Goal: Task Accomplishment & Management: Manage account settings

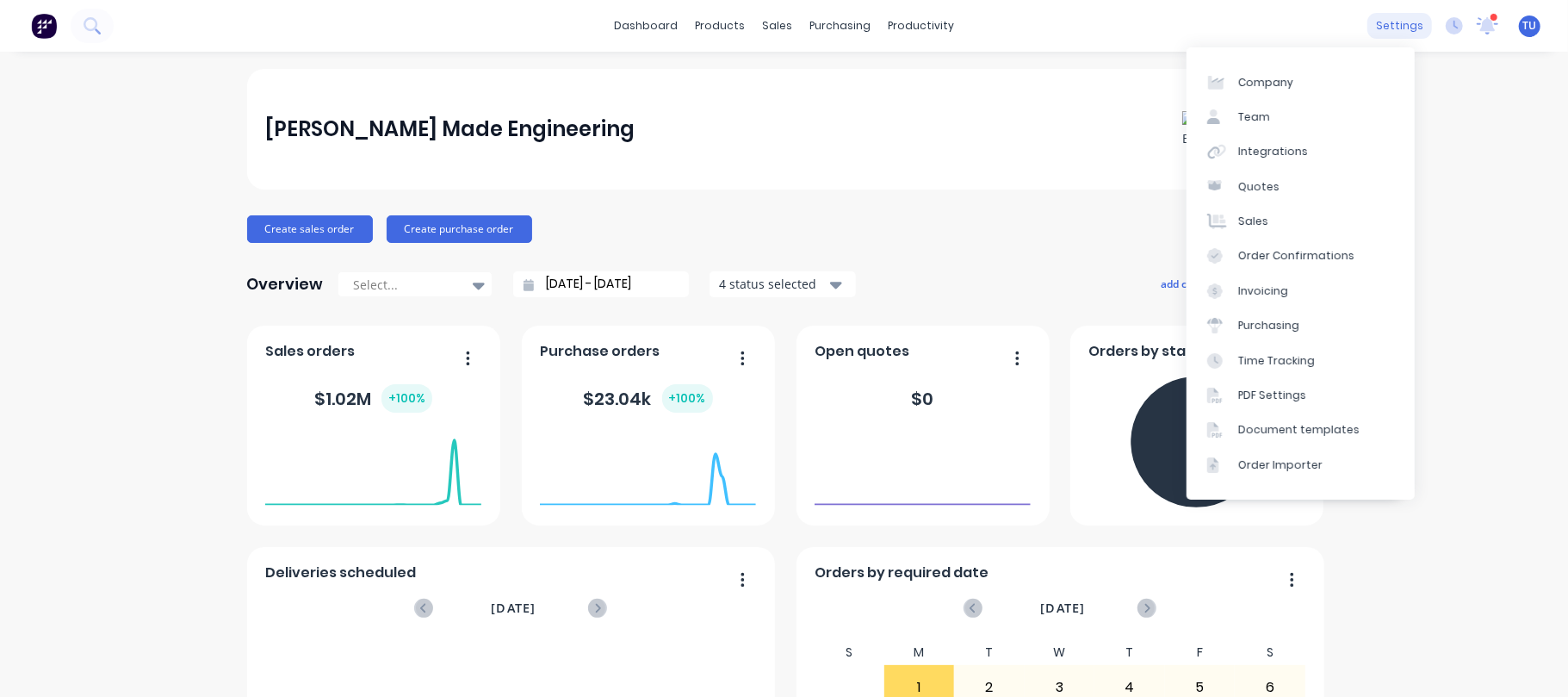
click at [1390, 28] on div "settings" at bounding box center [1399, 25] width 65 height 26
click at [1247, 111] on div "Team" at bounding box center [1253, 117] width 32 height 15
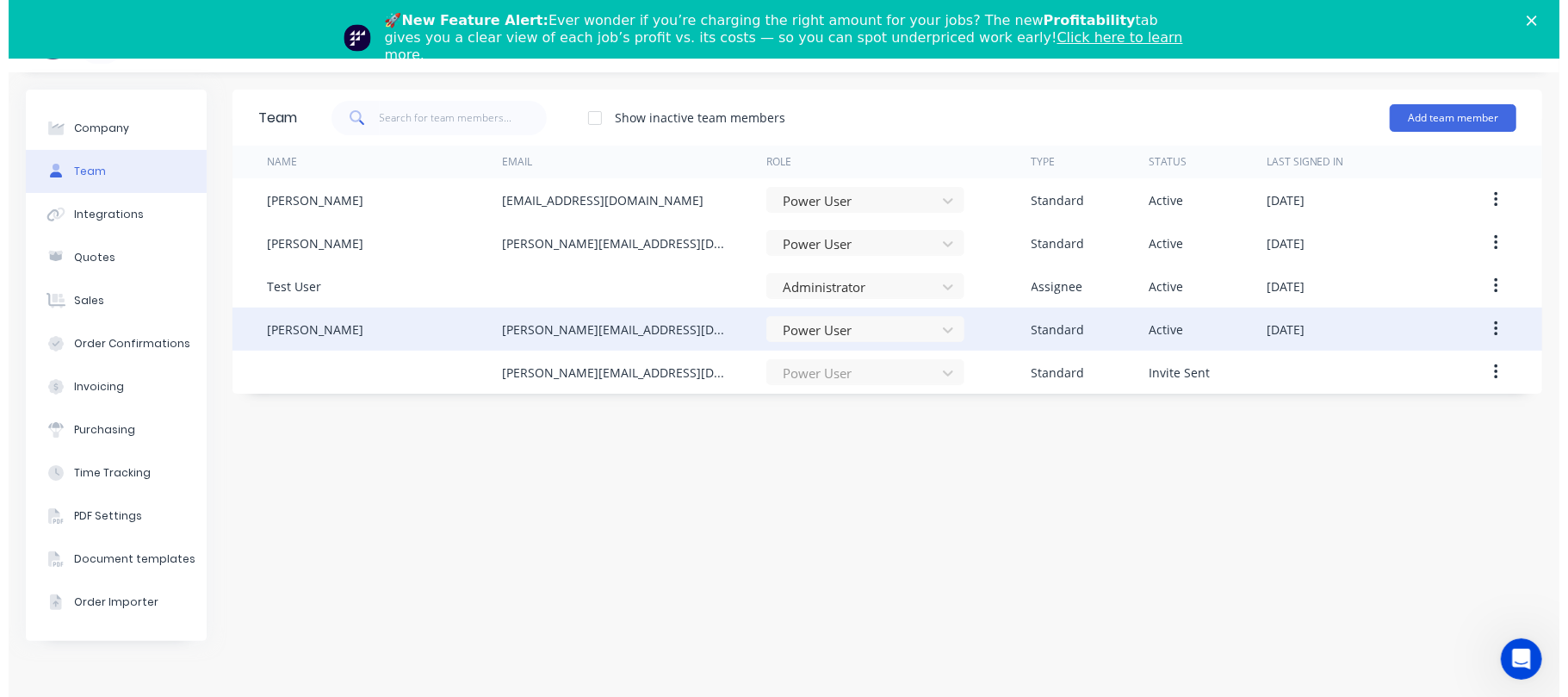
scroll to position [58, 0]
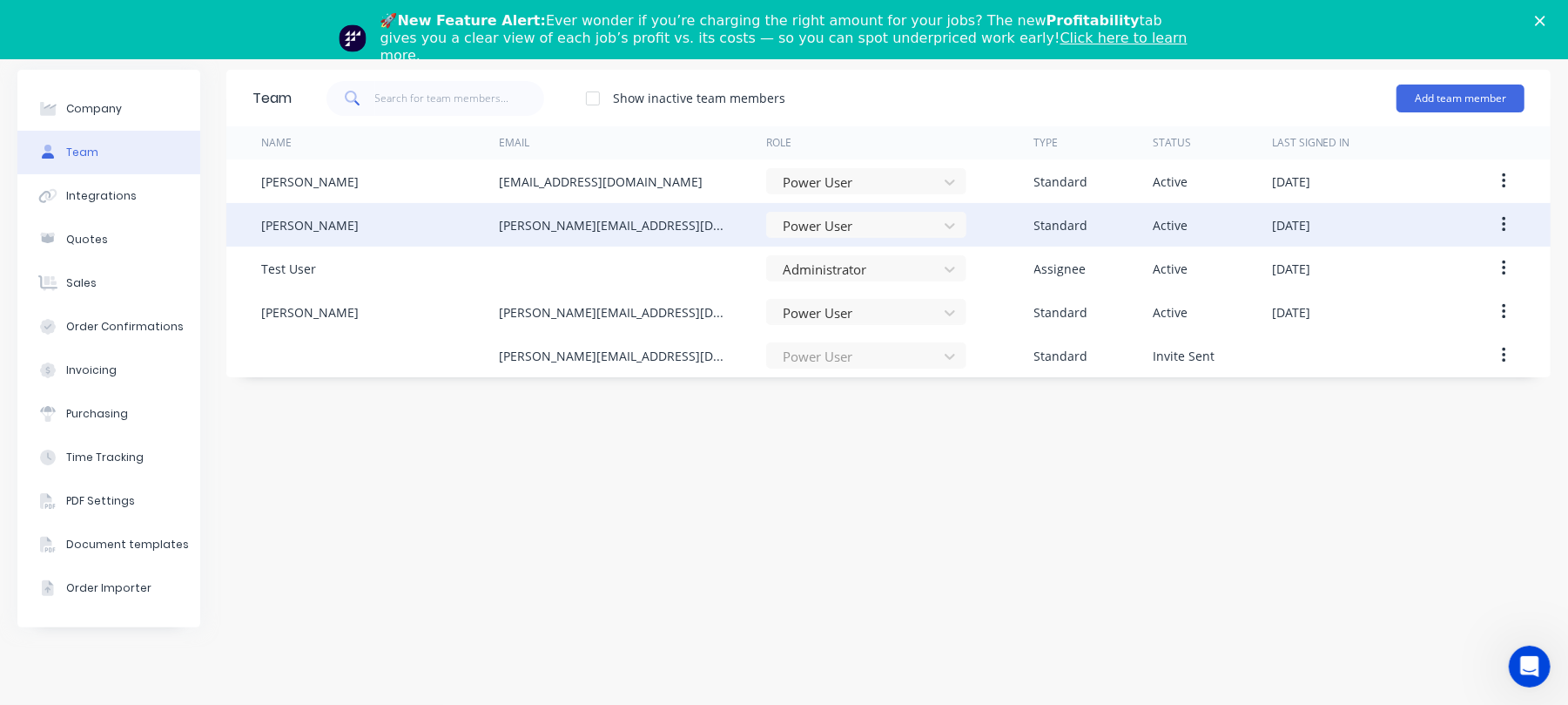
click at [1508, 230] on button "button" at bounding box center [1504, 224] width 41 height 31
click at [1382, 258] on div "Edit" at bounding box center [1441, 270] width 134 height 25
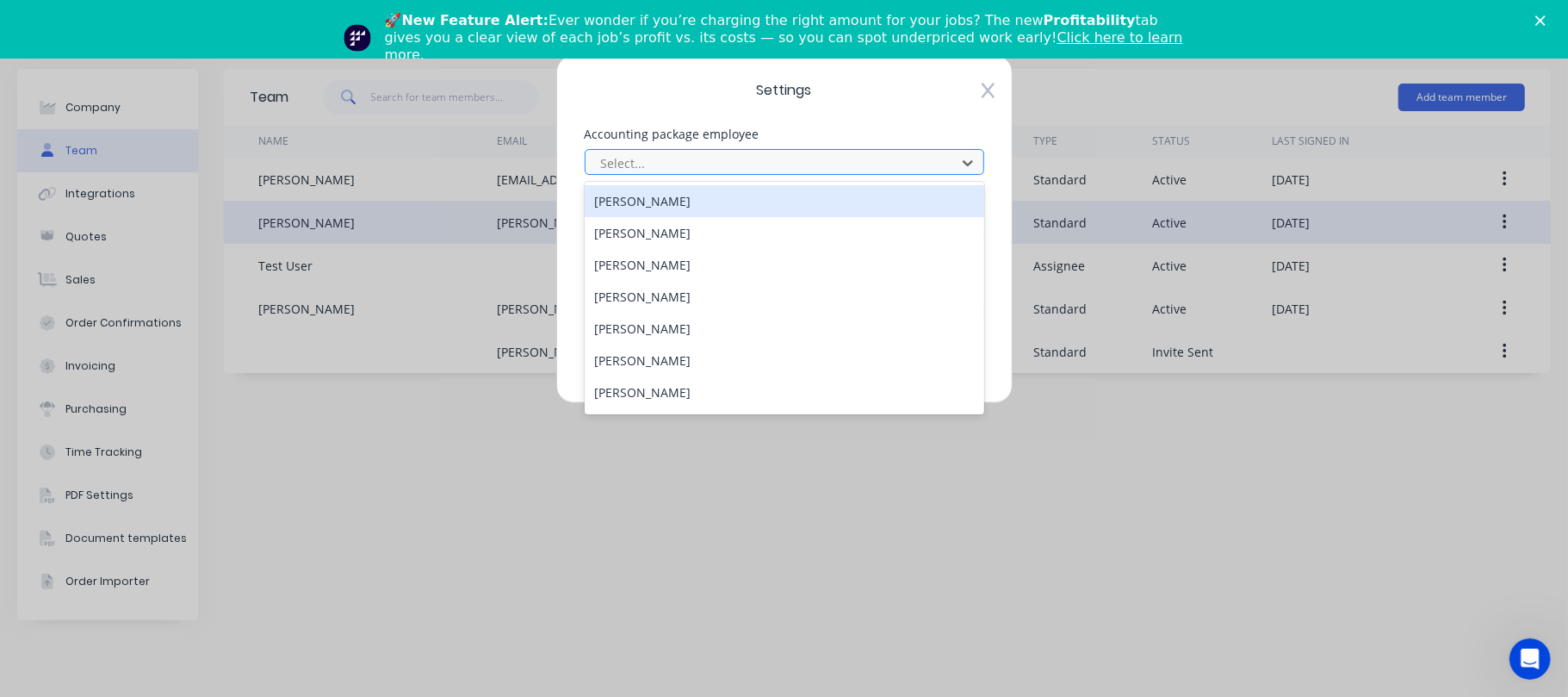
click at [742, 152] on div at bounding box center [772, 163] width 347 height 21
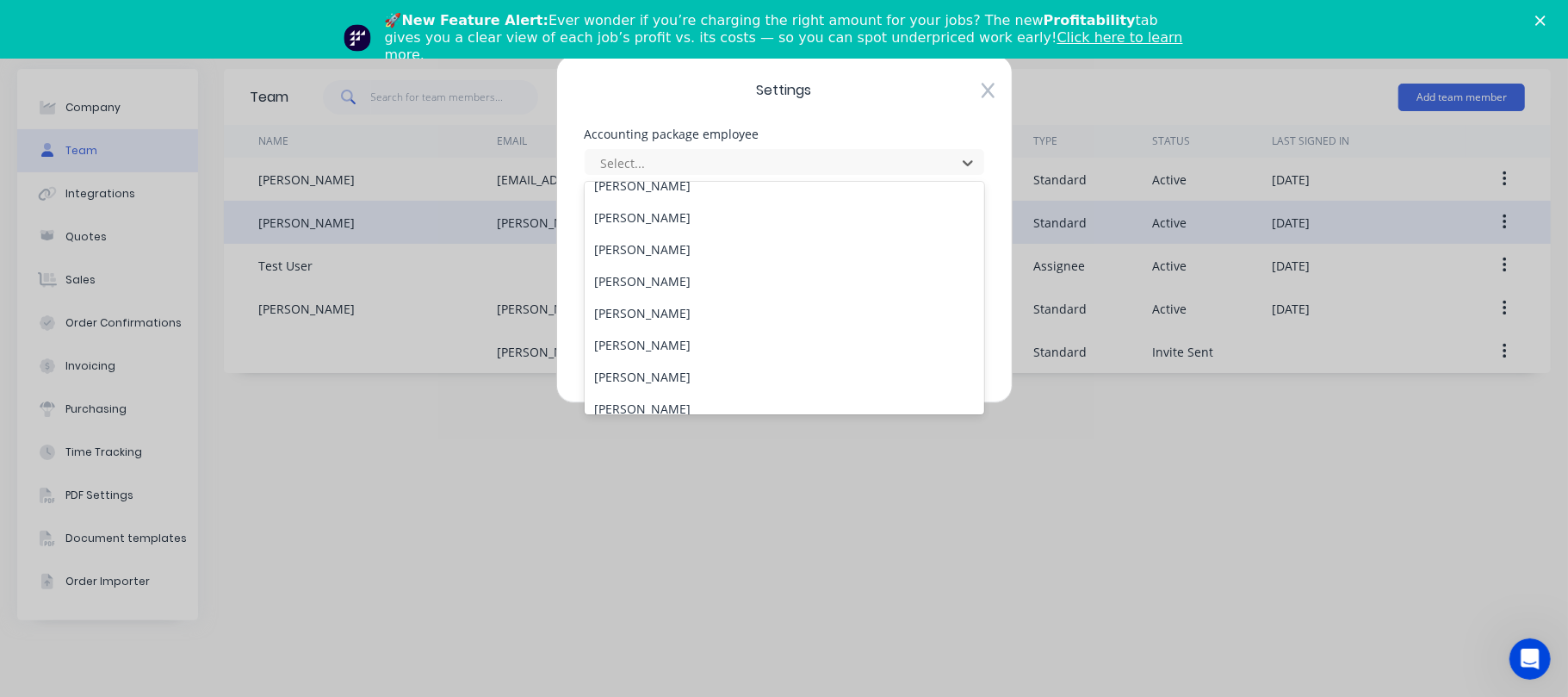
scroll to position [1033, 0]
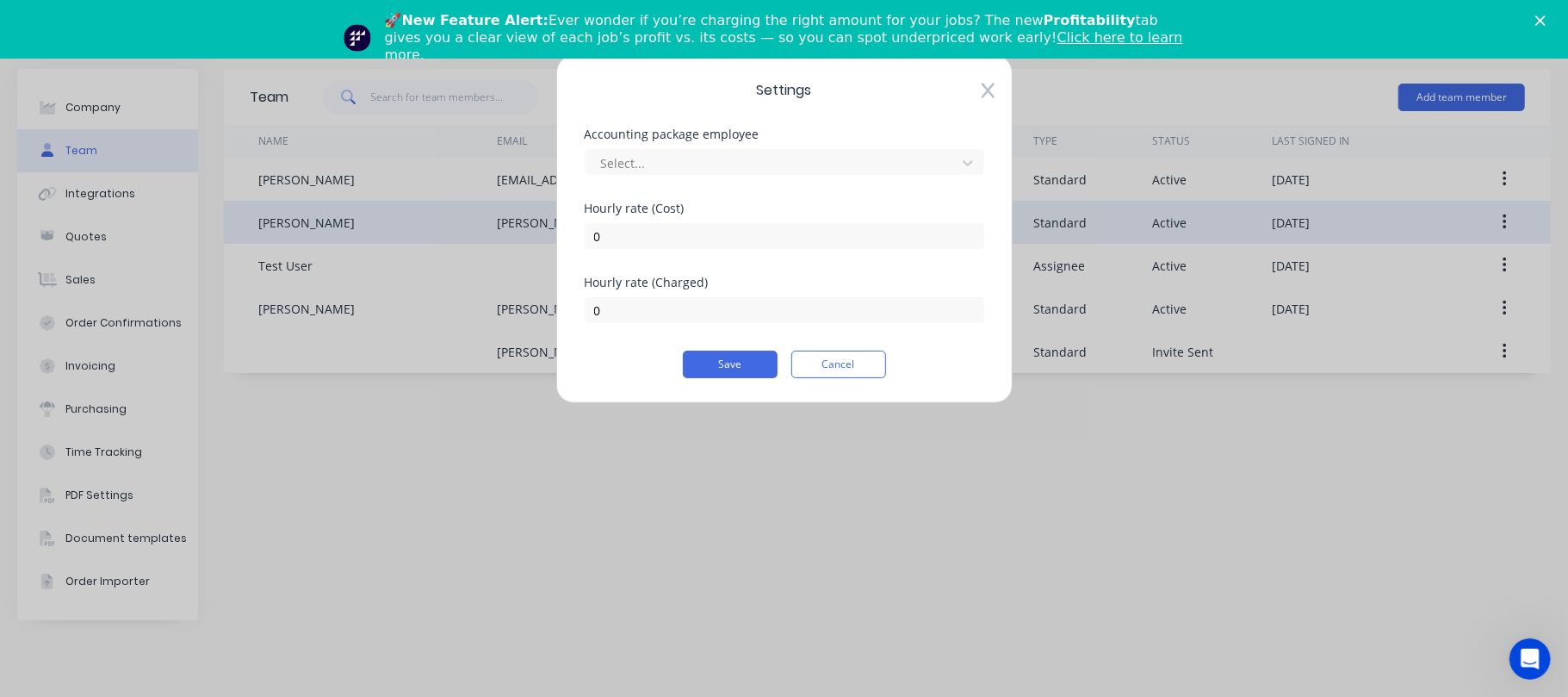
click at [986, 90] on icon at bounding box center [986, 91] width 13 height 15
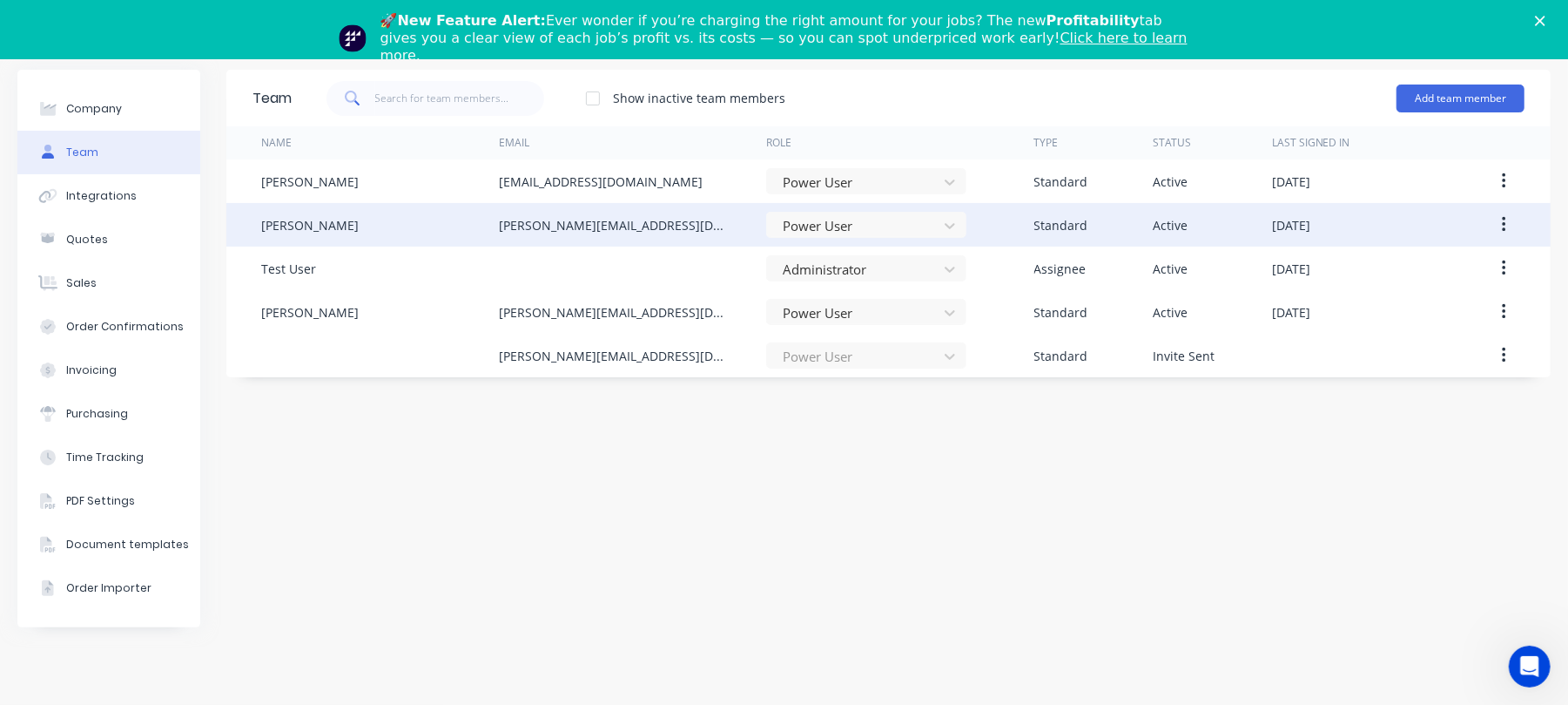
click at [569, 216] on div "jarod@tmeng.com.au" at bounding box center [615, 225] width 232 height 19
click at [284, 217] on div "Jarod Luke" at bounding box center [310, 225] width 98 height 19
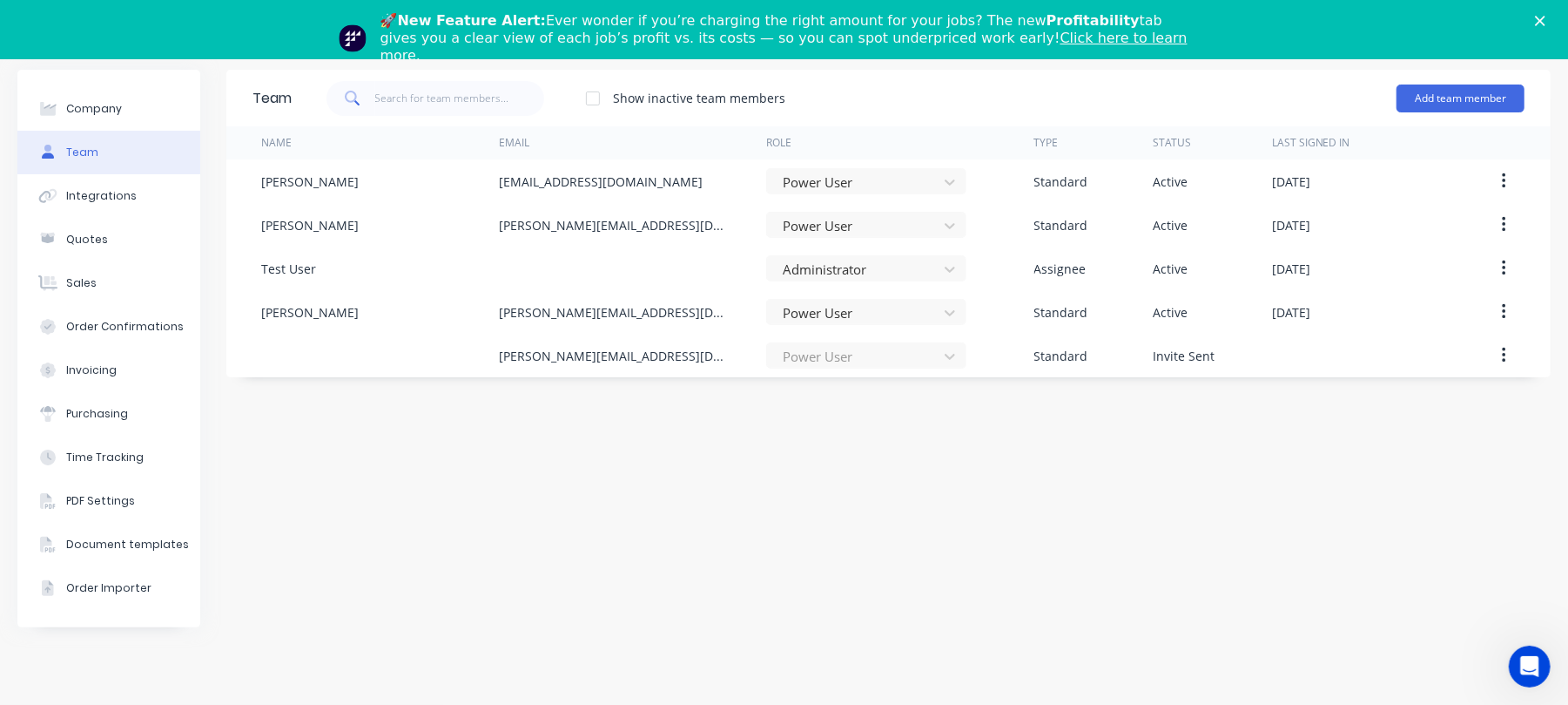
drag, startPoint x: 284, startPoint y: 217, endPoint x: 1515, endPoint y: 220, distance: 1231.0
click at [1515, 220] on button "button" at bounding box center [1504, 224] width 41 height 31
click at [1395, 270] on div "Edit" at bounding box center [1441, 270] width 134 height 25
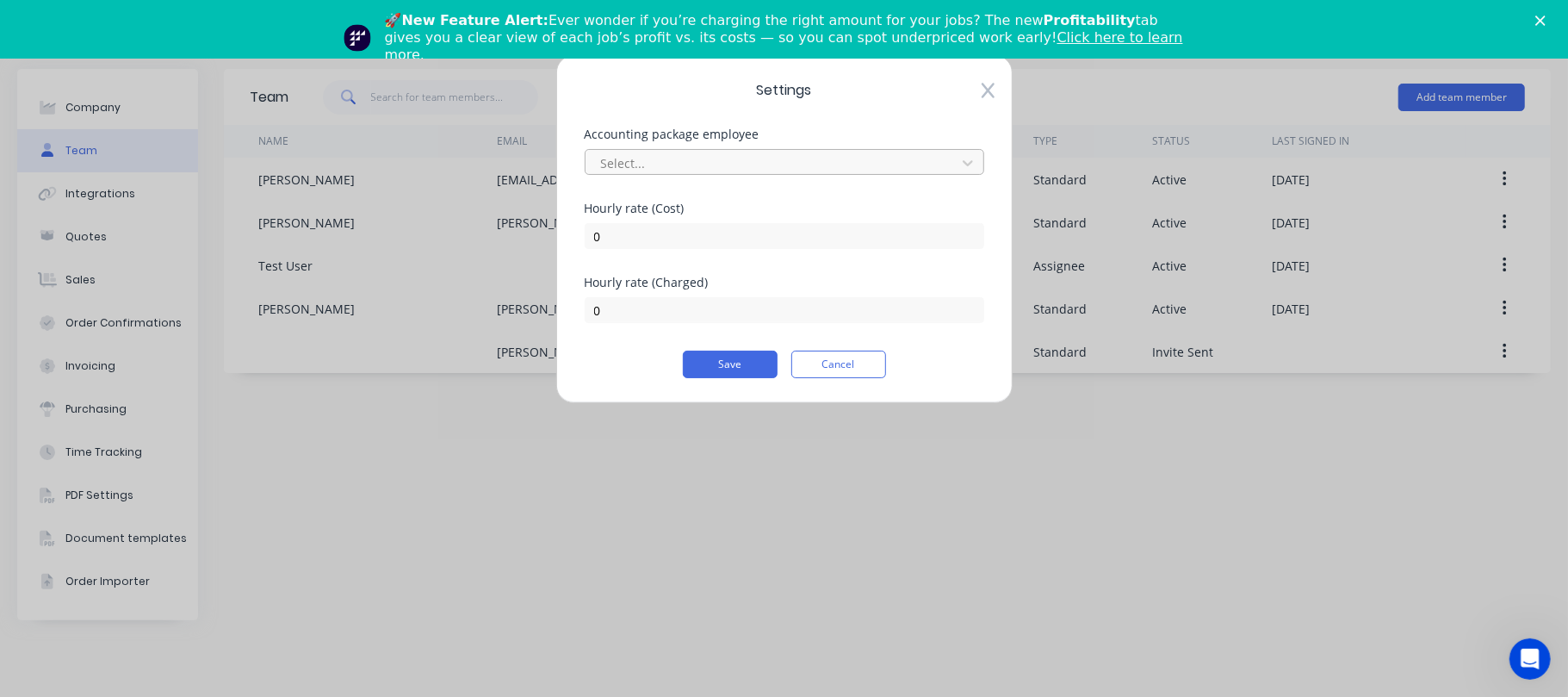
click at [634, 153] on div at bounding box center [772, 163] width 347 height 21
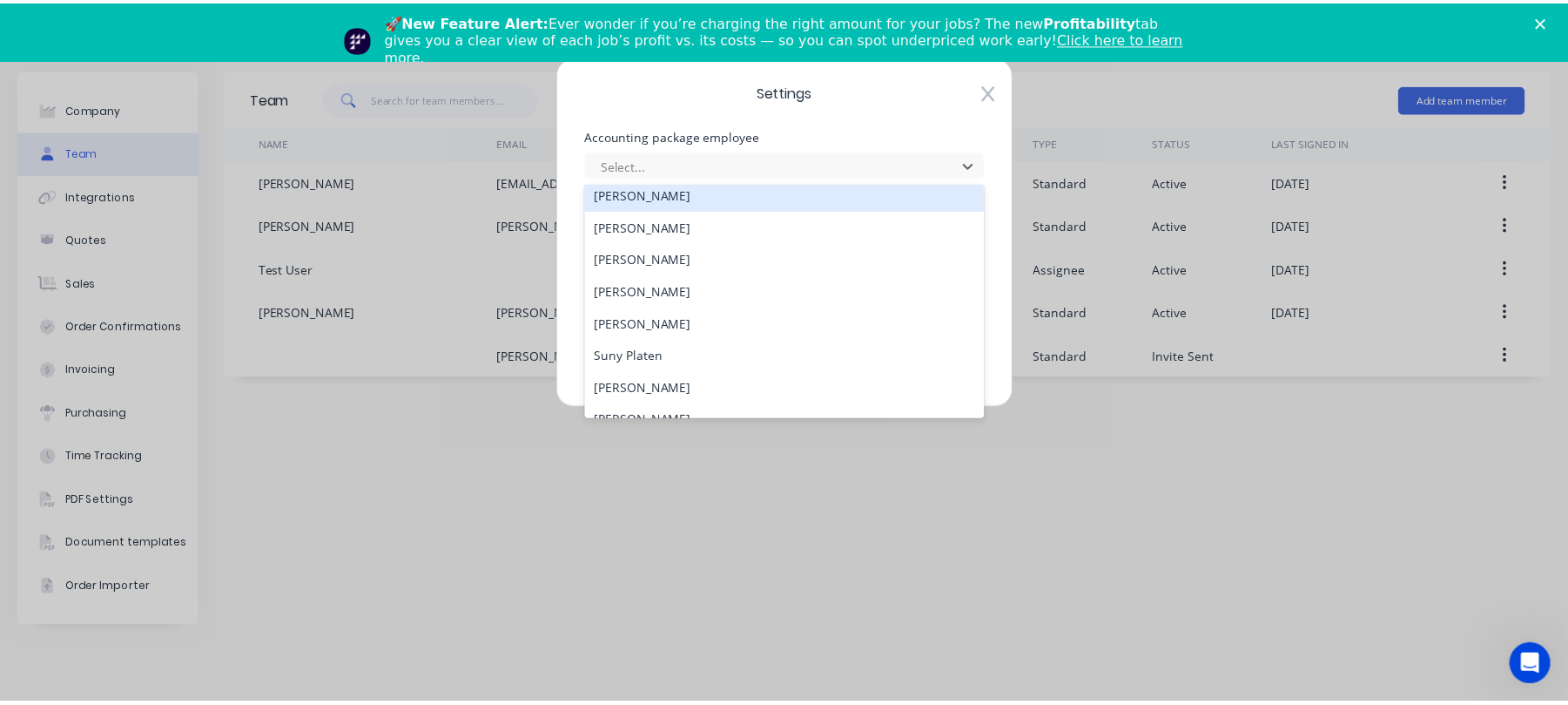
scroll to position [1446, 0]
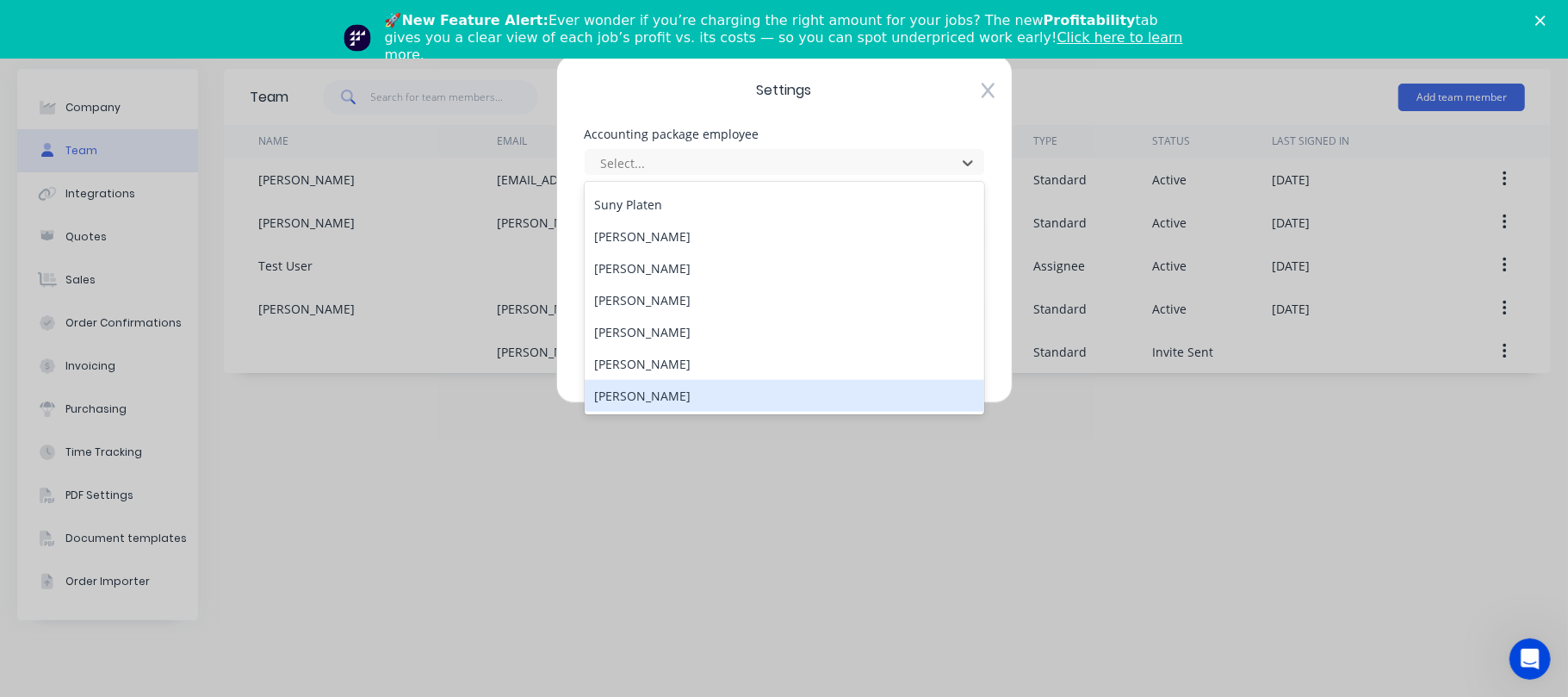
click at [988, 501] on div "Settings Accounting package employee 52 results available. Use Up and Down to c…" at bounding box center [784, 348] width 1568 height 697
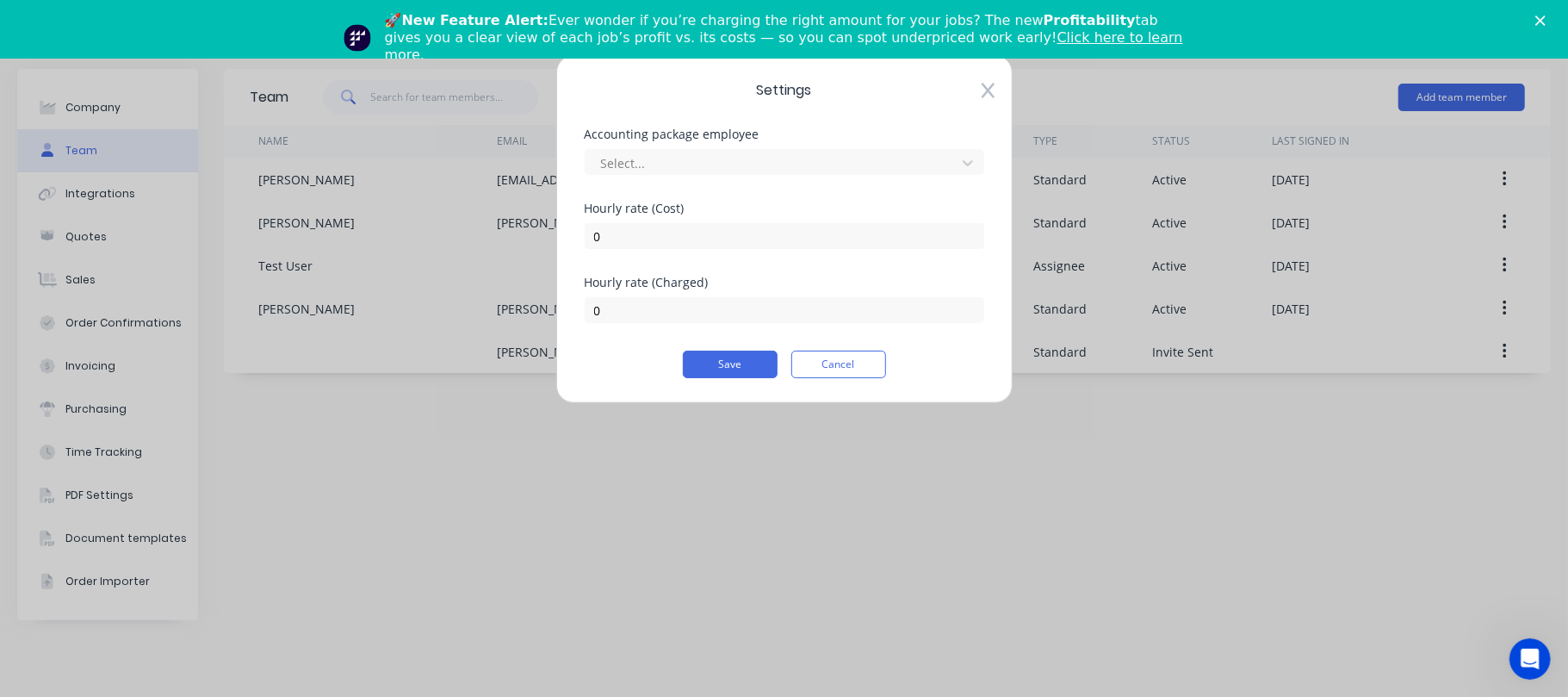
click at [986, 88] on icon at bounding box center [987, 90] width 13 height 17
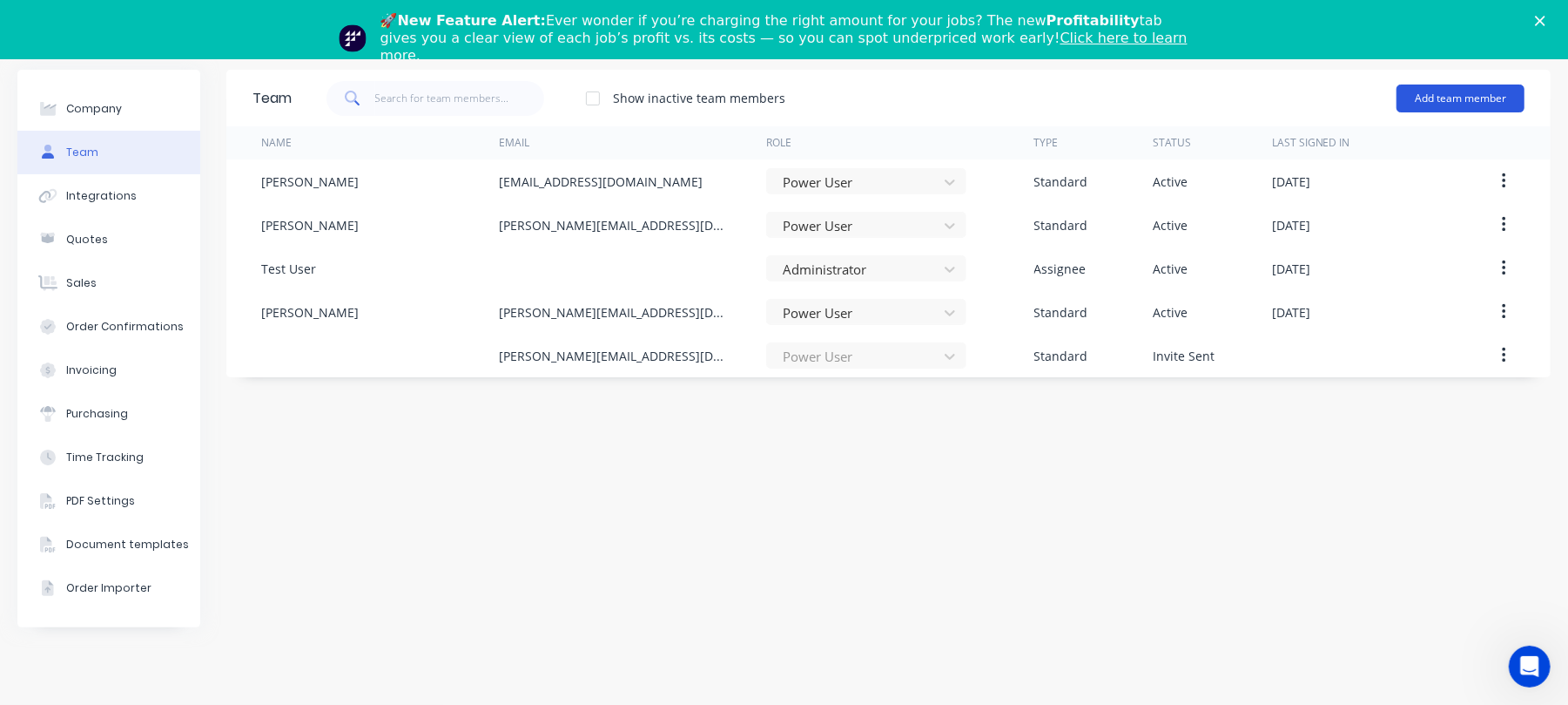
click at [1469, 96] on button "Add team member" at bounding box center [1460, 98] width 128 height 27
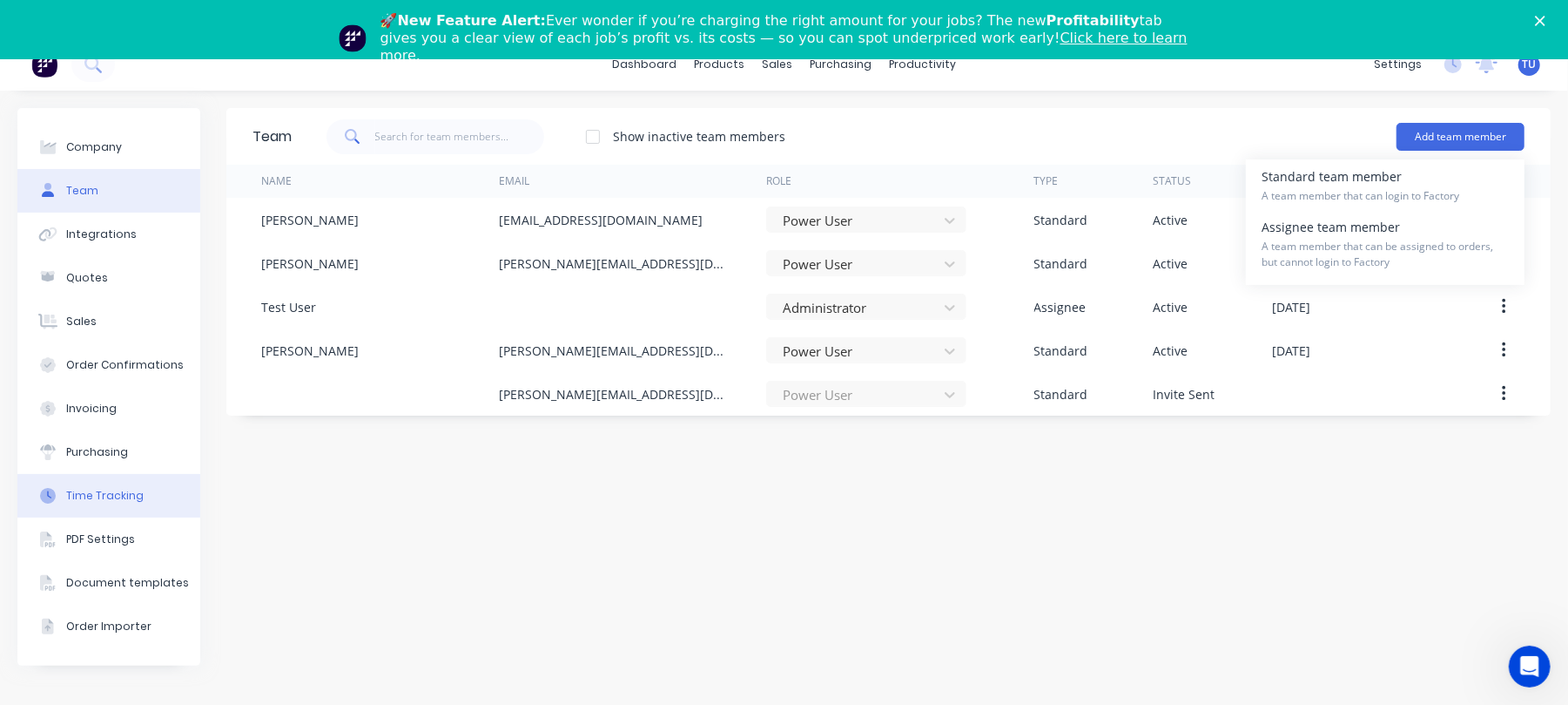
scroll to position [0, 0]
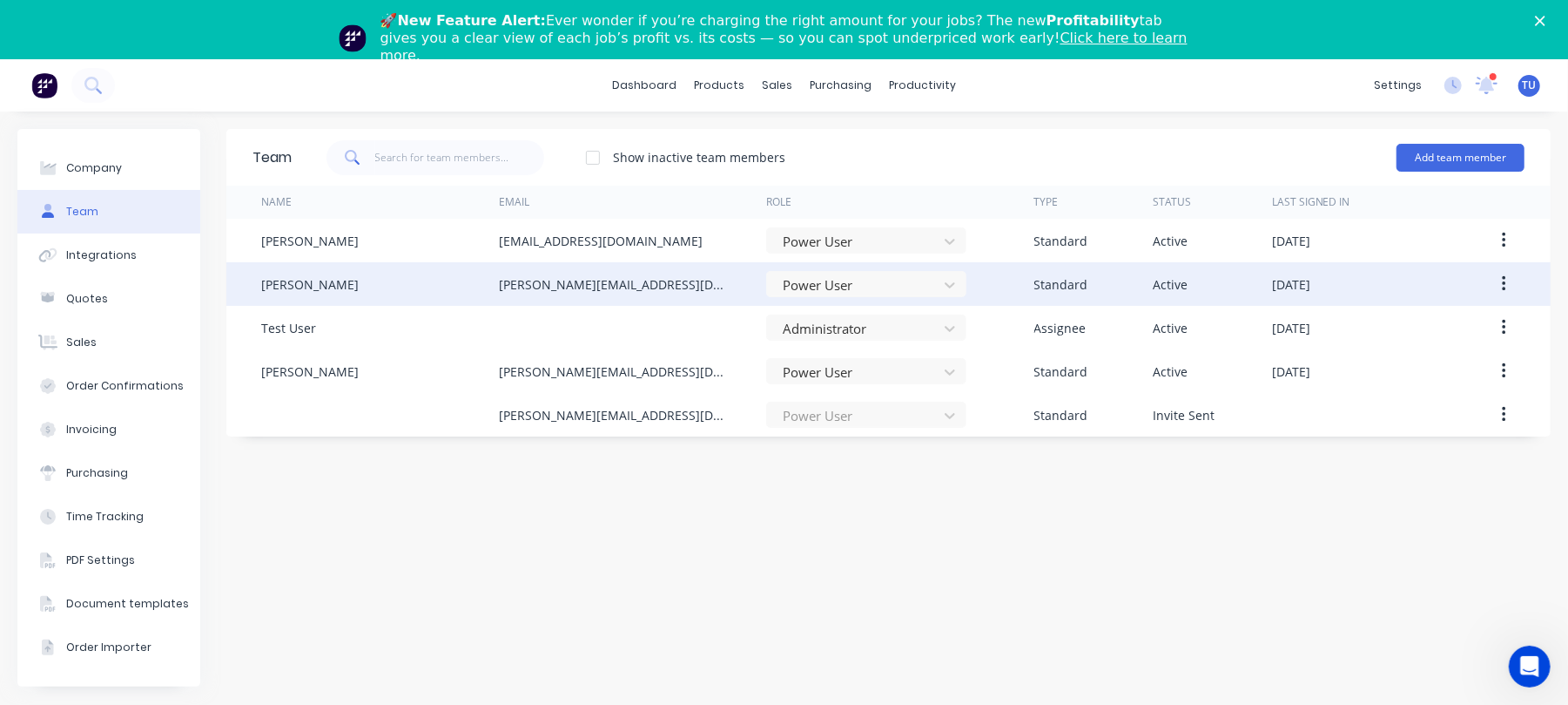
click at [315, 277] on div "Jarod Luke" at bounding box center [310, 284] width 98 height 19
click at [531, 277] on div "jarod@tmeng.com.au" at bounding box center [615, 284] width 232 height 19
drag, startPoint x: 530, startPoint y: 277, endPoint x: 311, endPoint y: 280, distance: 219.0
click at [311, 280] on div "Jarod Luke" at bounding box center [310, 284] width 98 height 19
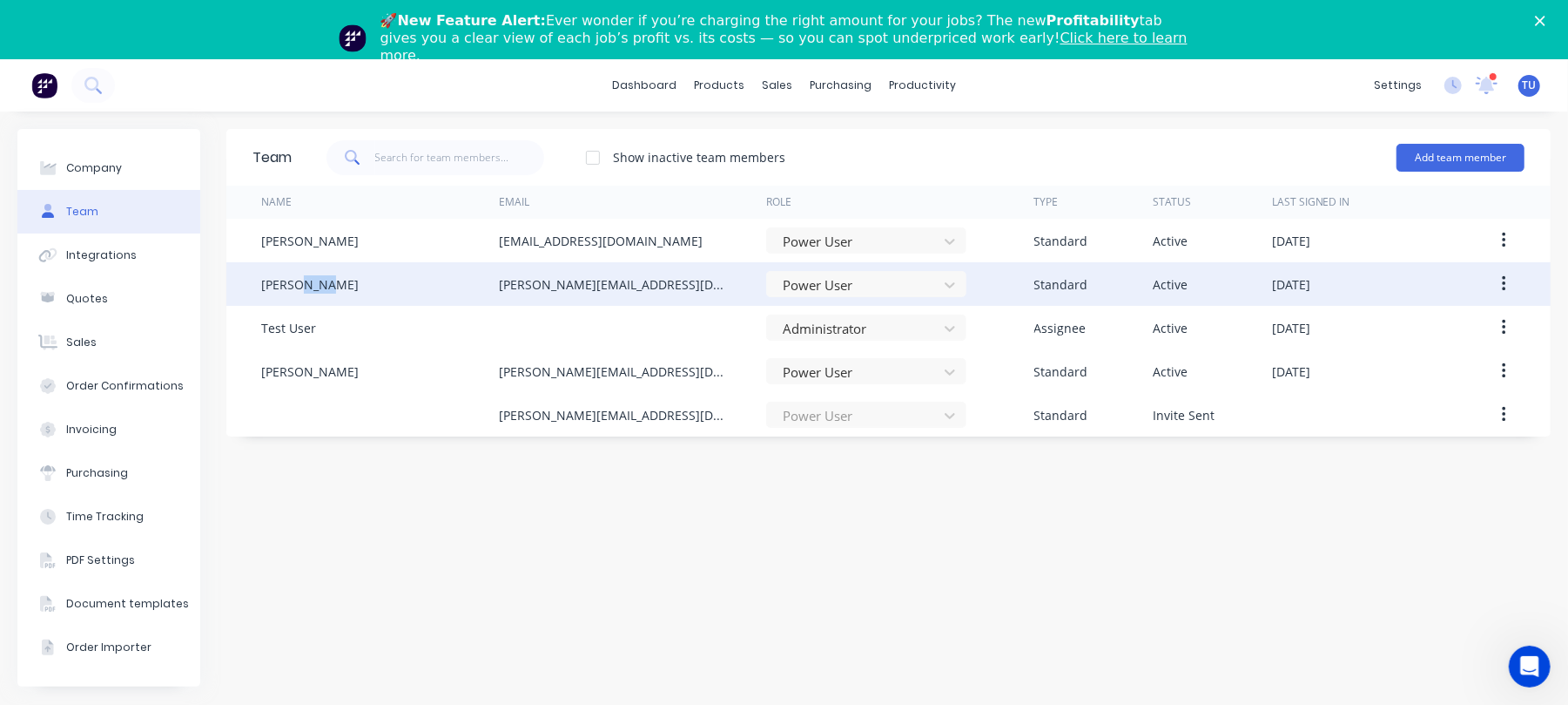
click at [313, 280] on div "Jarod Luke" at bounding box center [310, 284] width 98 height 19
click at [539, 280] on div "jarod@tmeng.com.au" at bounding box center [615, 284] width 232 height 19
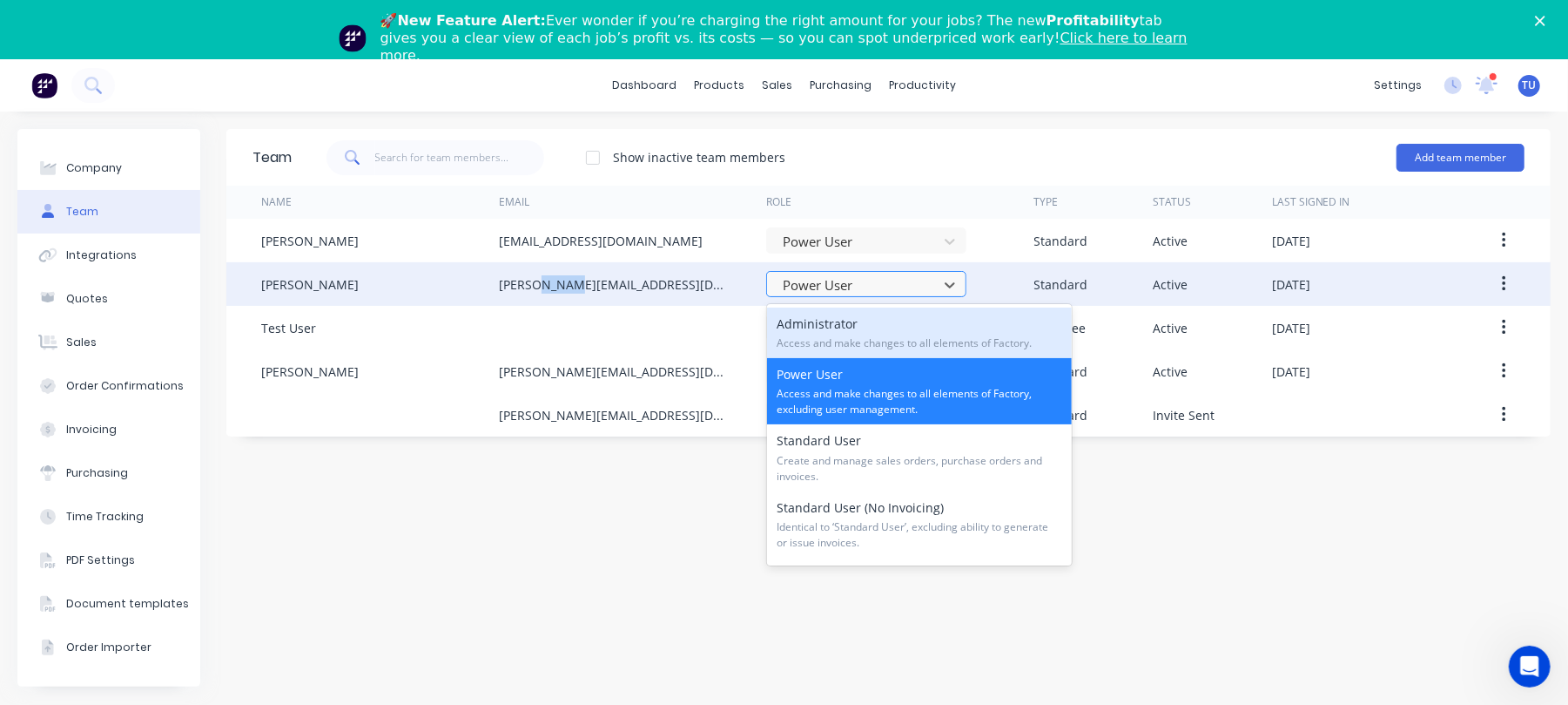
click at [812, 275] on div at bounding box center [854, 285] width 148 height 22
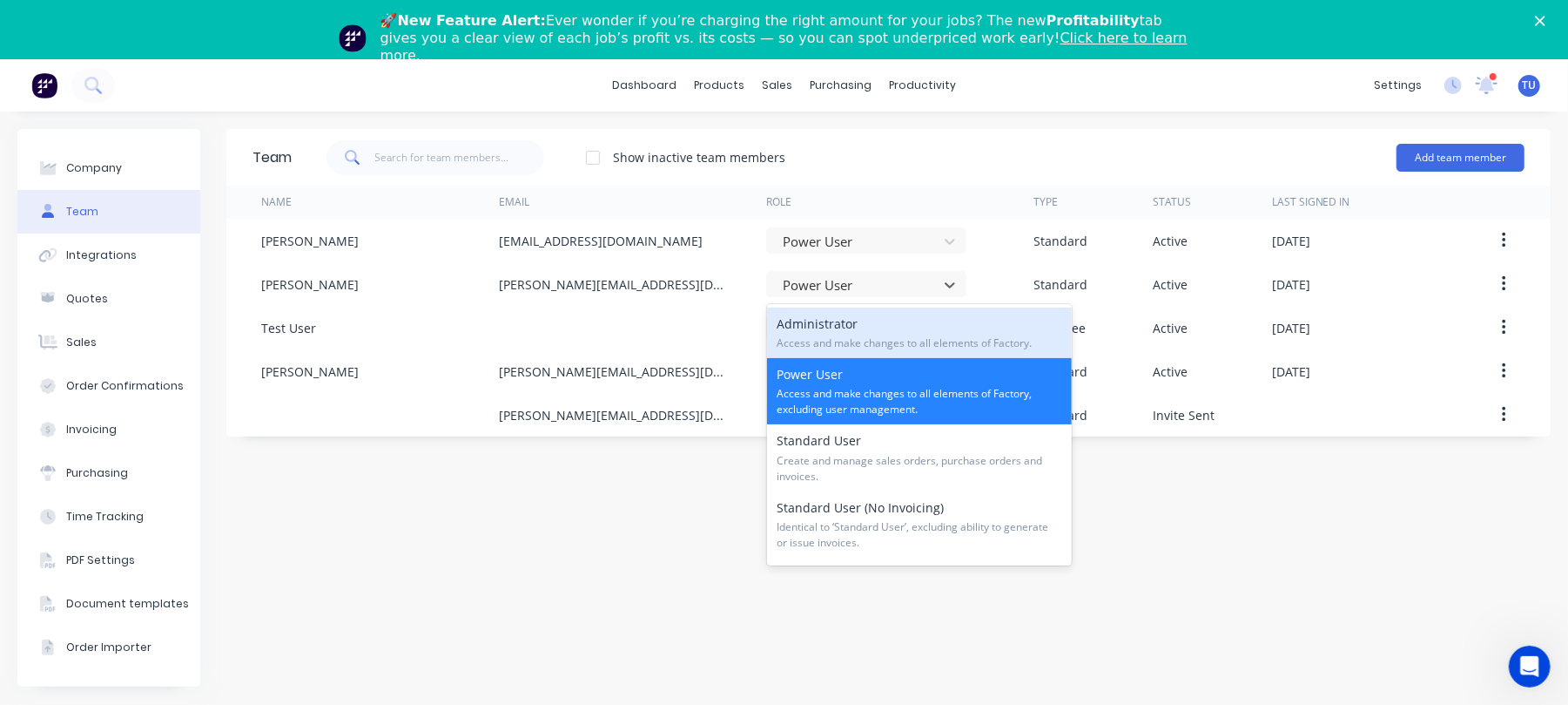
click at [917, 332] on div "Administrator Access and make changes to all elements of Factory." at bounding box center [919, 333] width 304 height 51
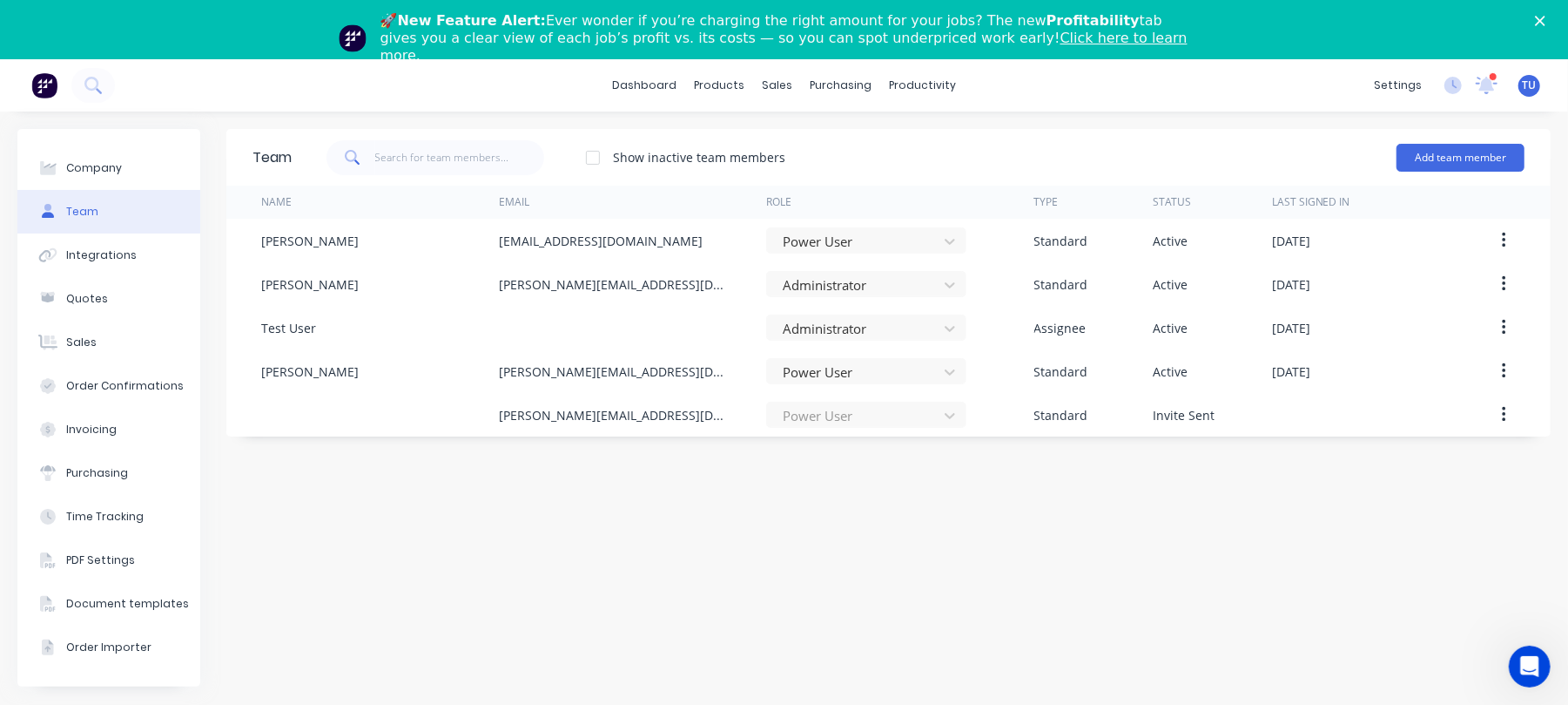
click at [890, 477] on div "Team Show inactive team members Add team member Name Email Role Type Status Las…" at bounding box center [888, 438] width 1324 height 618
click at [1184, 520] on div "Team Show inactive team members Add team member Name Email Role Type Status Las…" at bounding box center [888, 438] width 1324 height 618
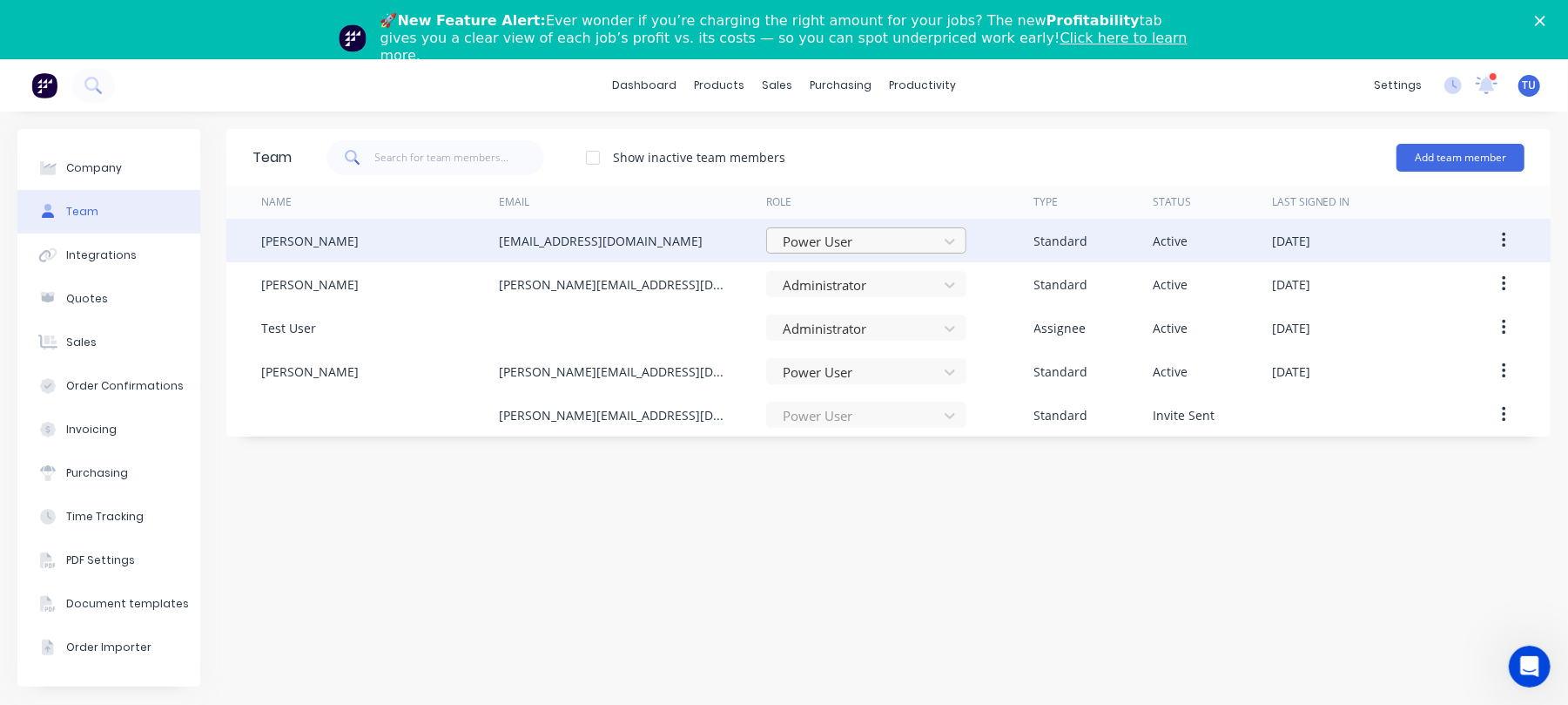
click at [881, 246] on div at bounding box center [854, 242] width 148 height 22
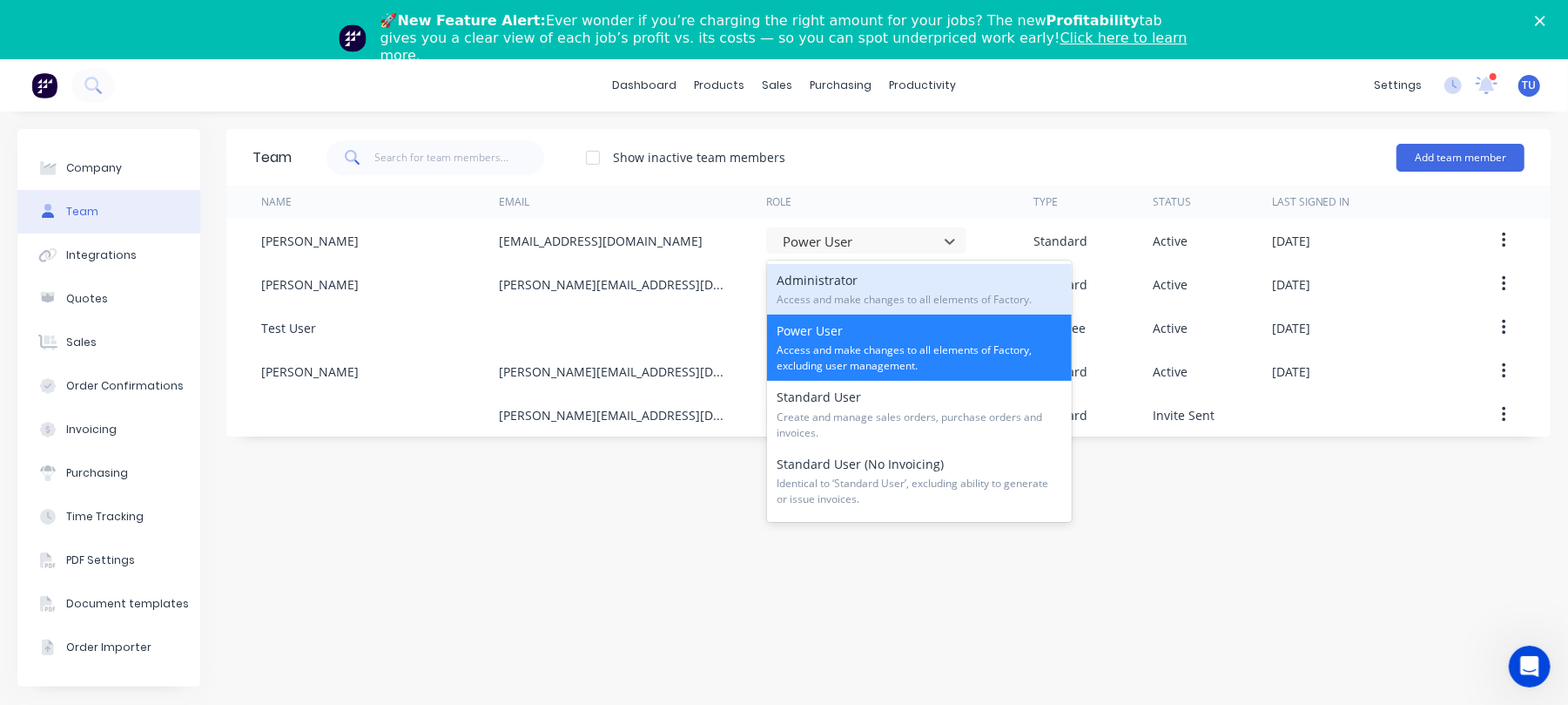
click at [893, 286] on div "Administrator Access and make changes to all elements of Factory." at bounding box center [919, 289] width 304 height 51
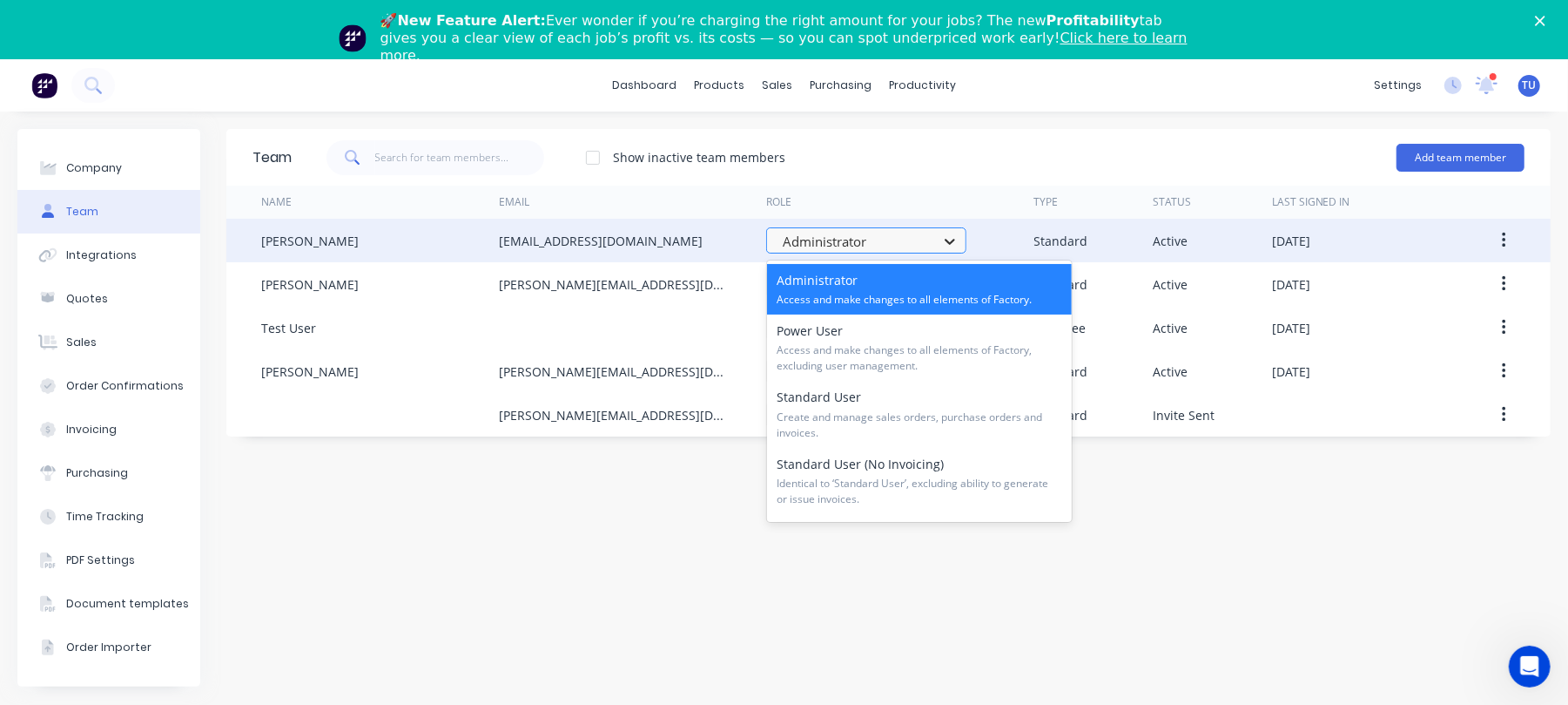
click at [941, 235] on icon at bounding box center [949, 241] width 18 height 18
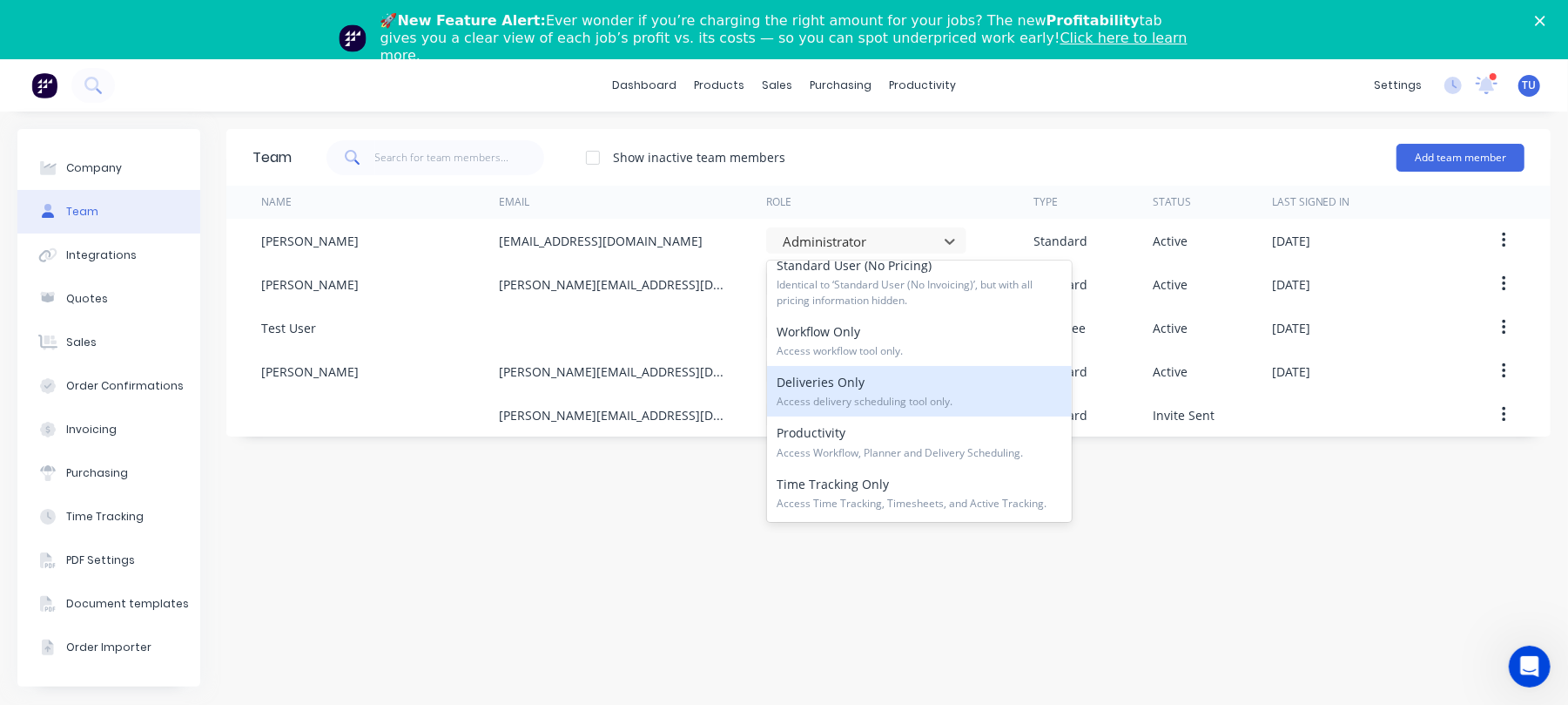
scroll to position [59, 0]
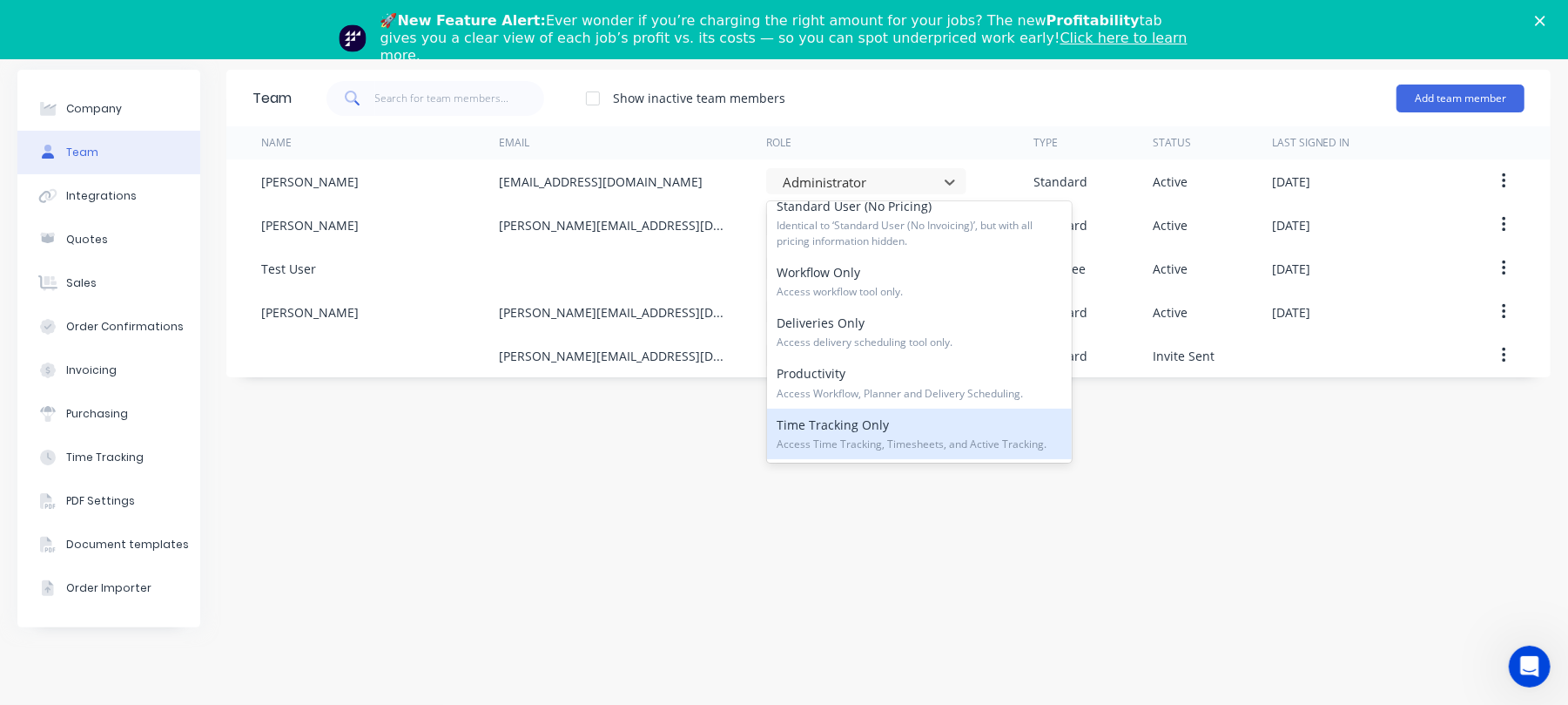
click at [632, 443] on div "Team Show inactive team members Add team member Name Email Role Type Status Las…" at bounding box center [888, 378] width 1324 height 618
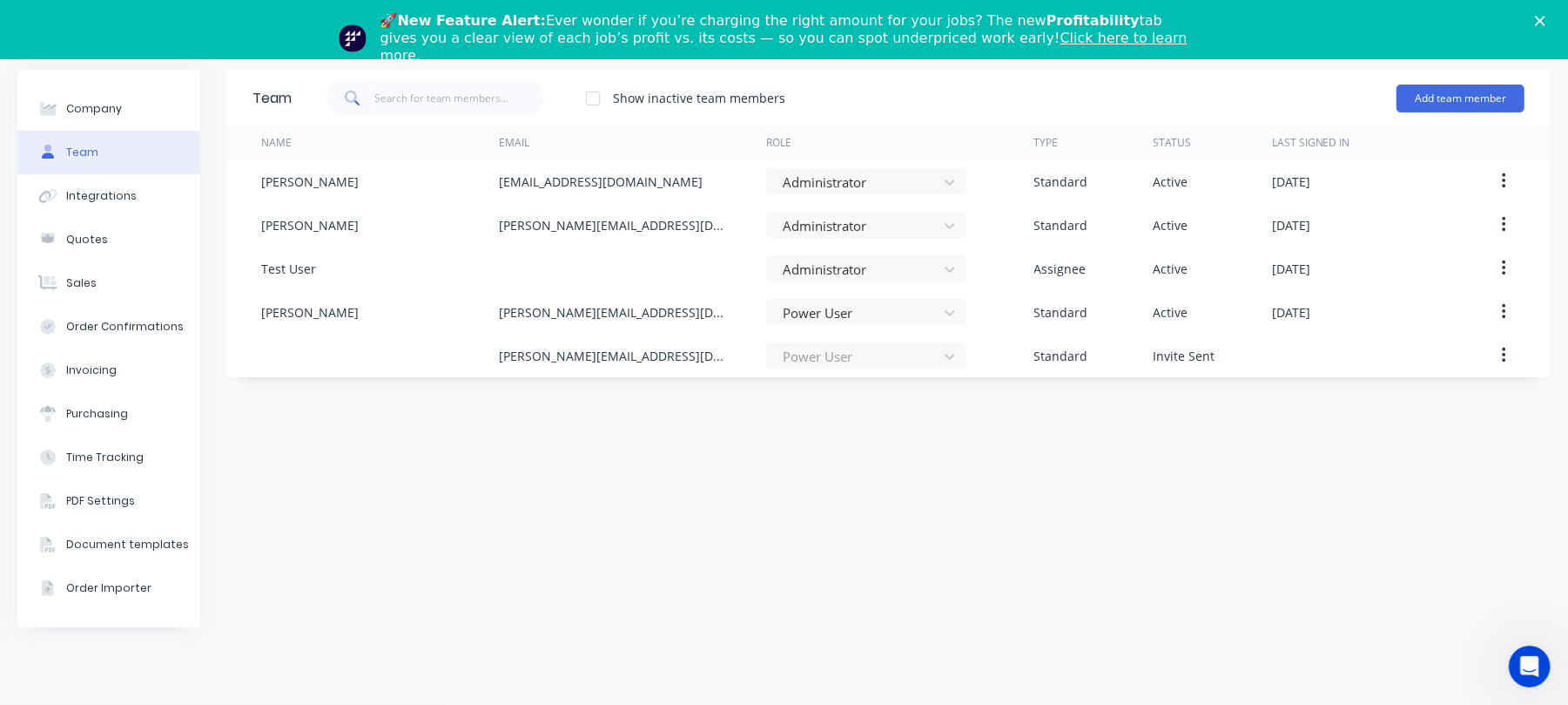
click at [979, 427] on div "Team Show inactive team members Add team member Name Email Role Type Status Las…" at bounding box center [888, 378] width 1324 height 618
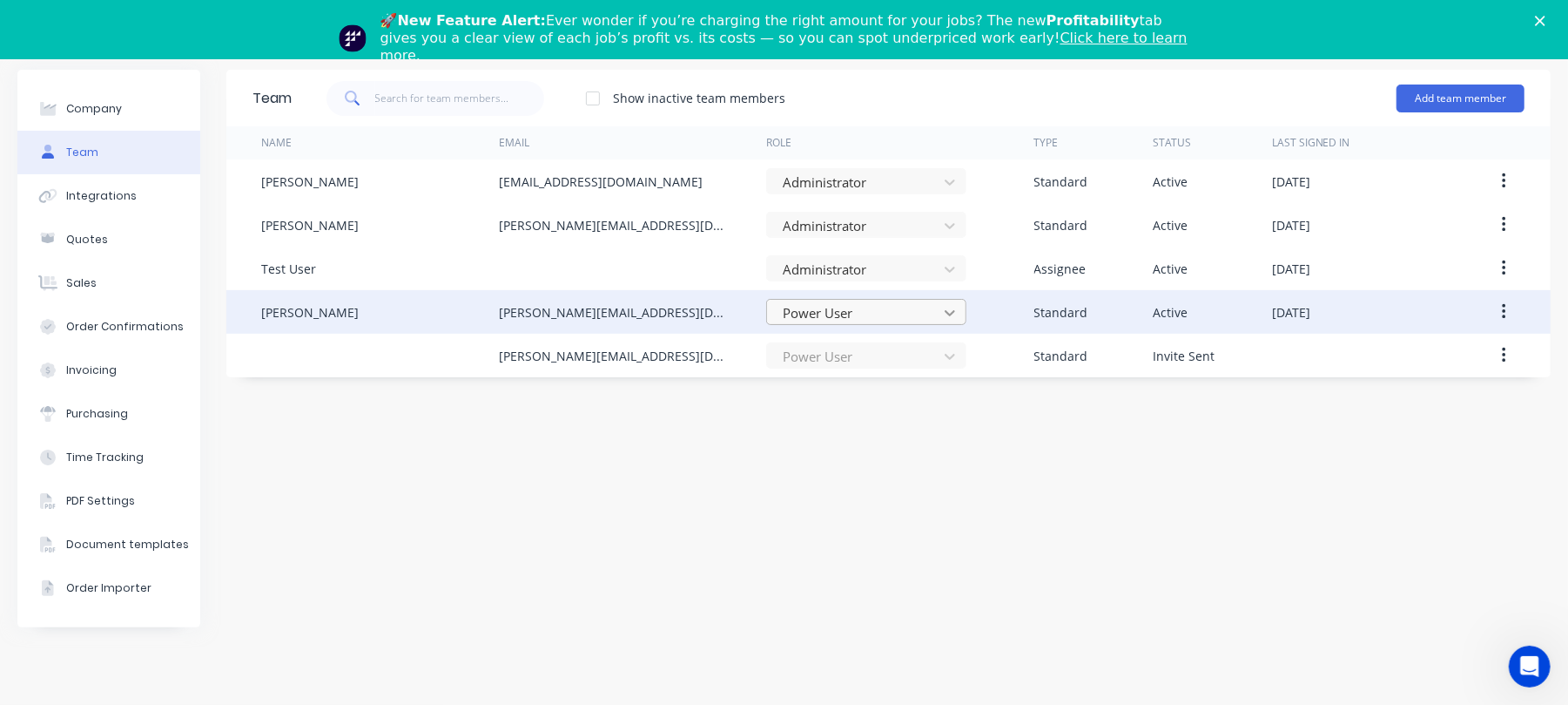
click at [938, 314] on div at bounding box center [949, 312] width 31 height 27
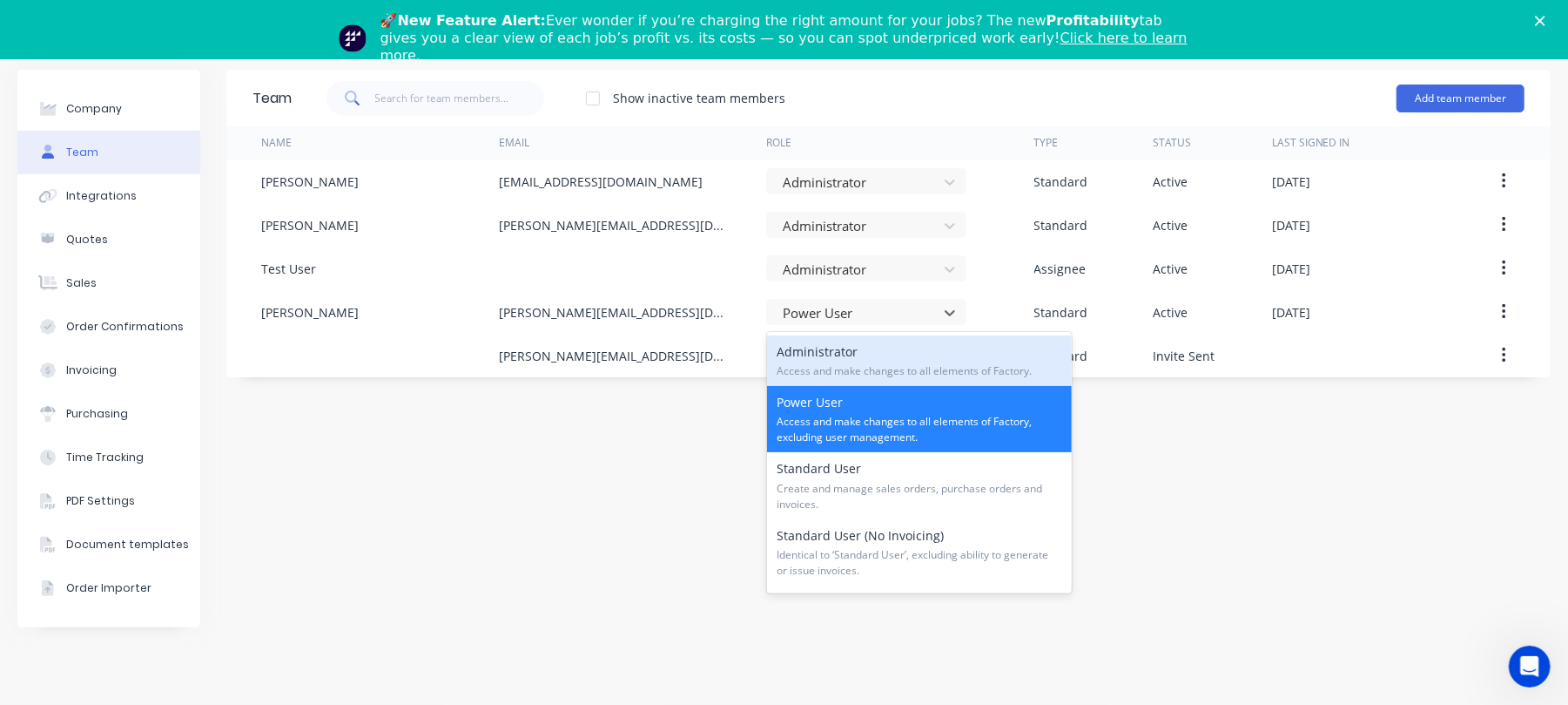
click at [878, 363] on span "Access and make changes to all elements of Factory." at bounding box center [919, 371] width 284 height 16
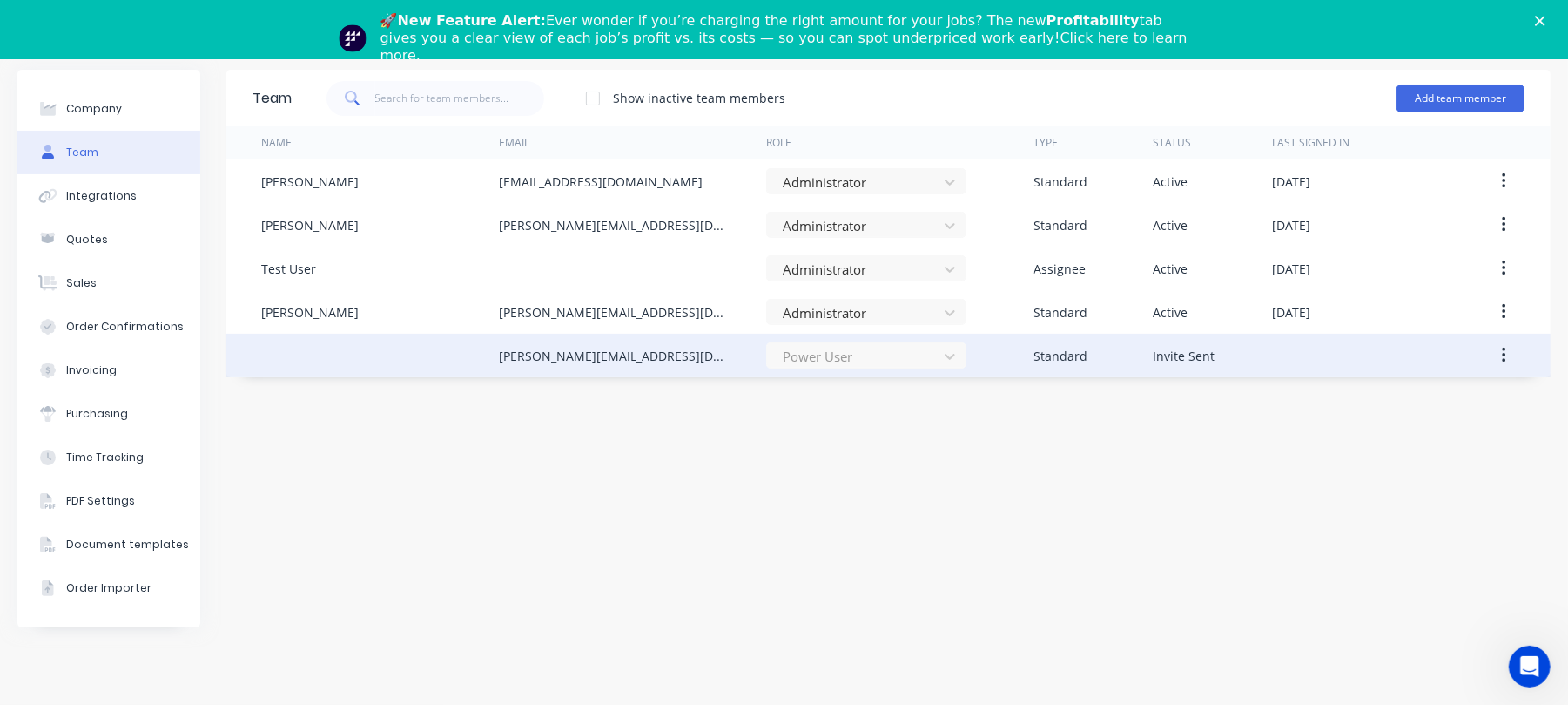
click at [938, 362] on div "Power User" at bounding box center [866, 355] width 201 height 26
click at [947, 356] on div "Power User" at bounding box center [866, 355] width 201 height 26
click at [945, 351] on div "Power User" at bounding box center [866, 355] width 201 height 26
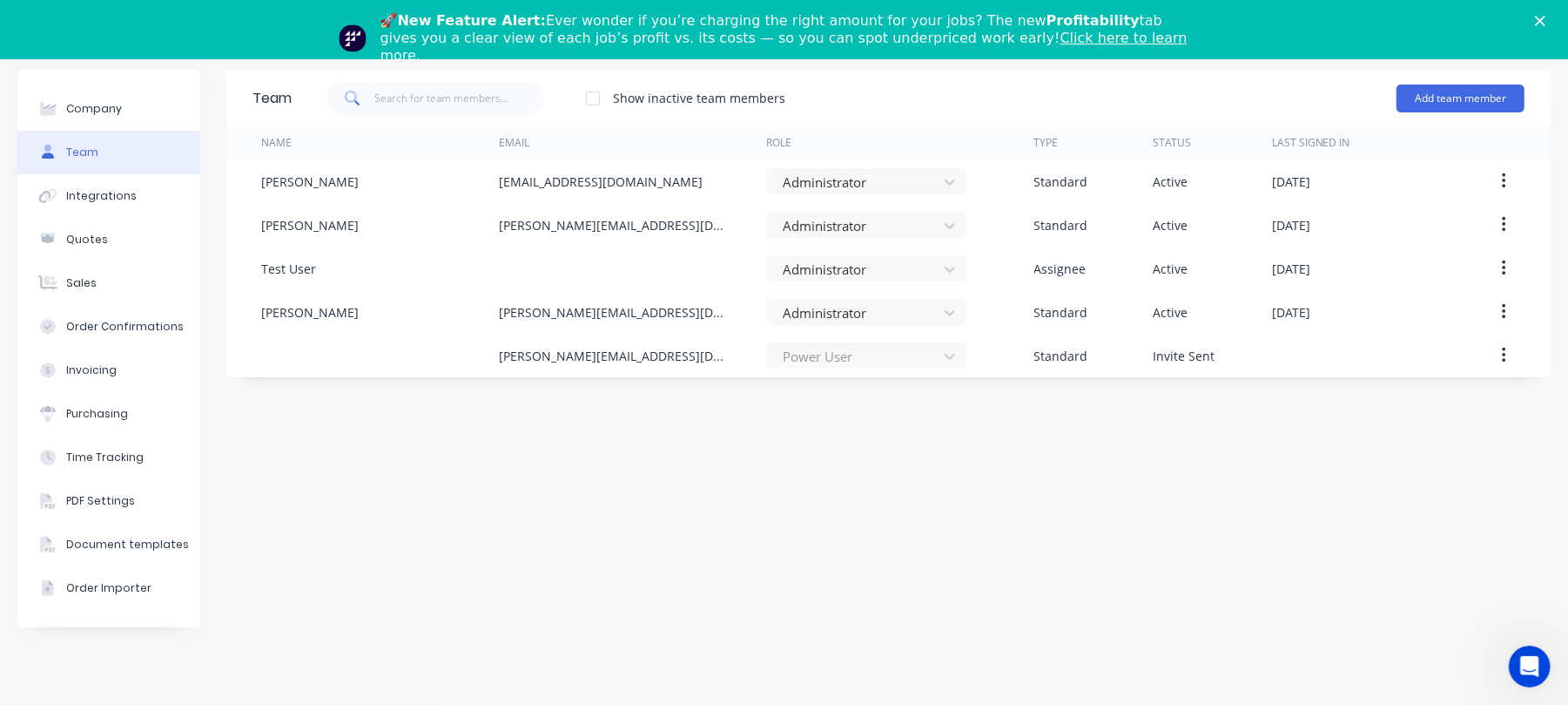
click at [876, 444] on div "Team Show inactive team members Add team member Name Email Role Type Status Las…" at bounding box center [888, 378] width 1324 height 618
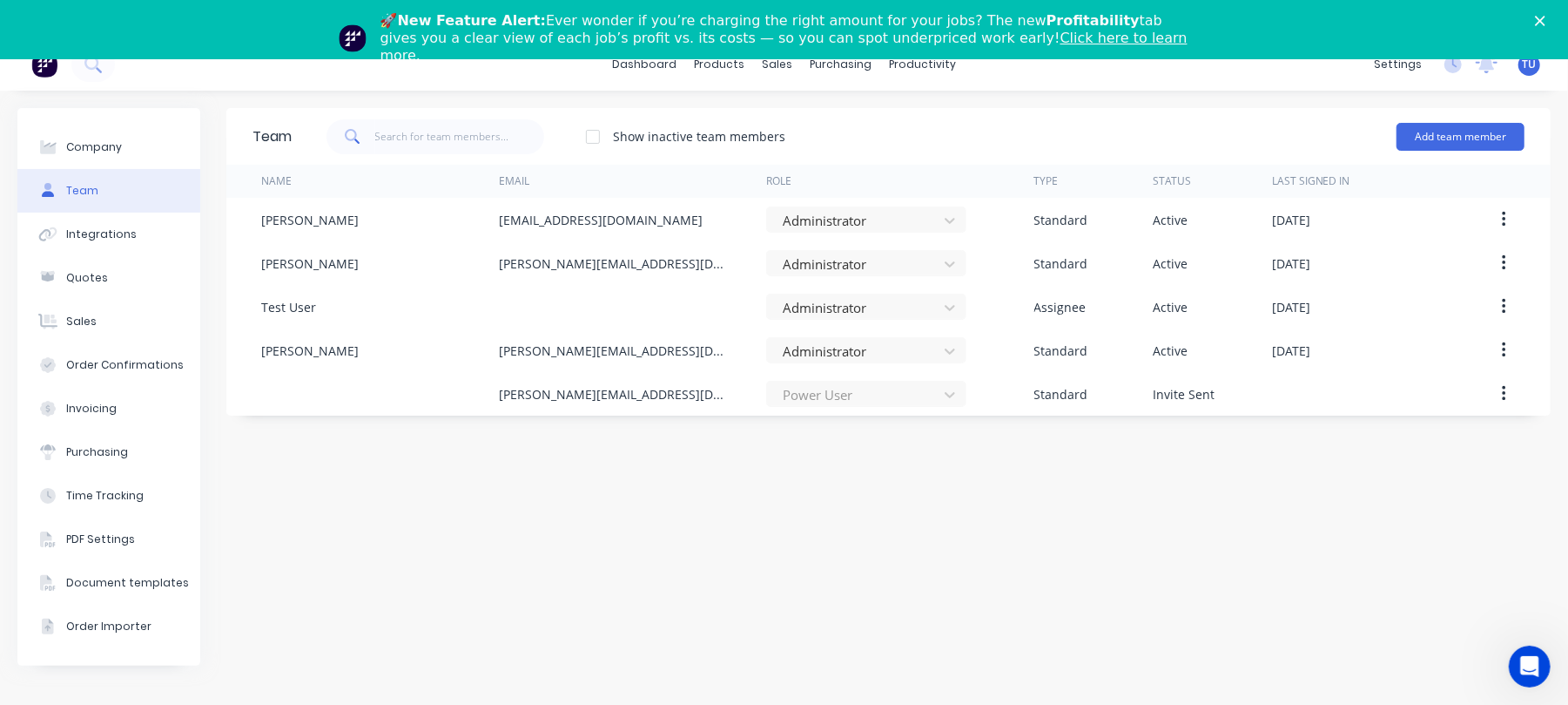
scroll to position [0, 0]
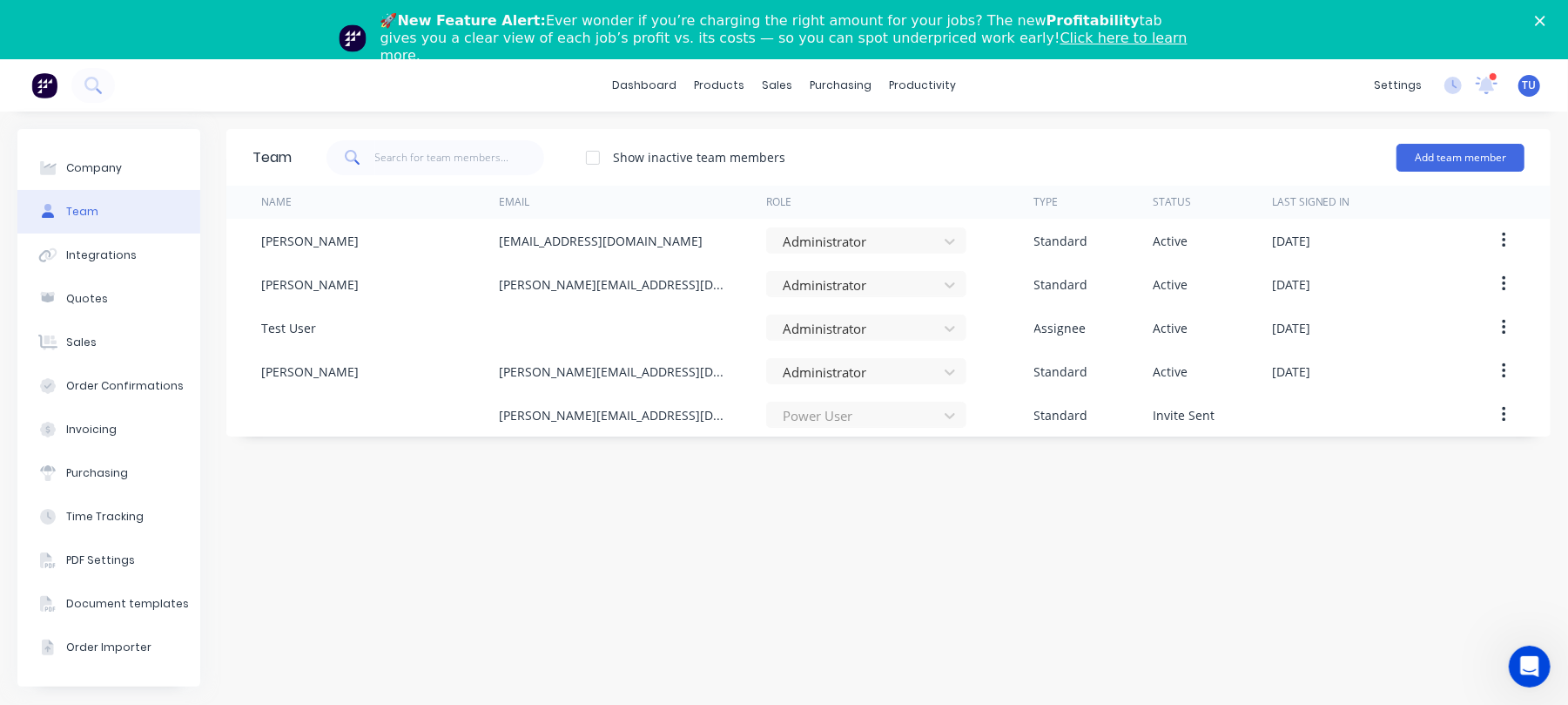
click at [1182, 570] on div "Team Show inactive team members Add team member Name Email Role Type Status Las…" at bounding box center [888, 438] width 1324 height 618
click at [644, 85] on link "dashboard" at bounding box center [644, 85] width 82 height 26
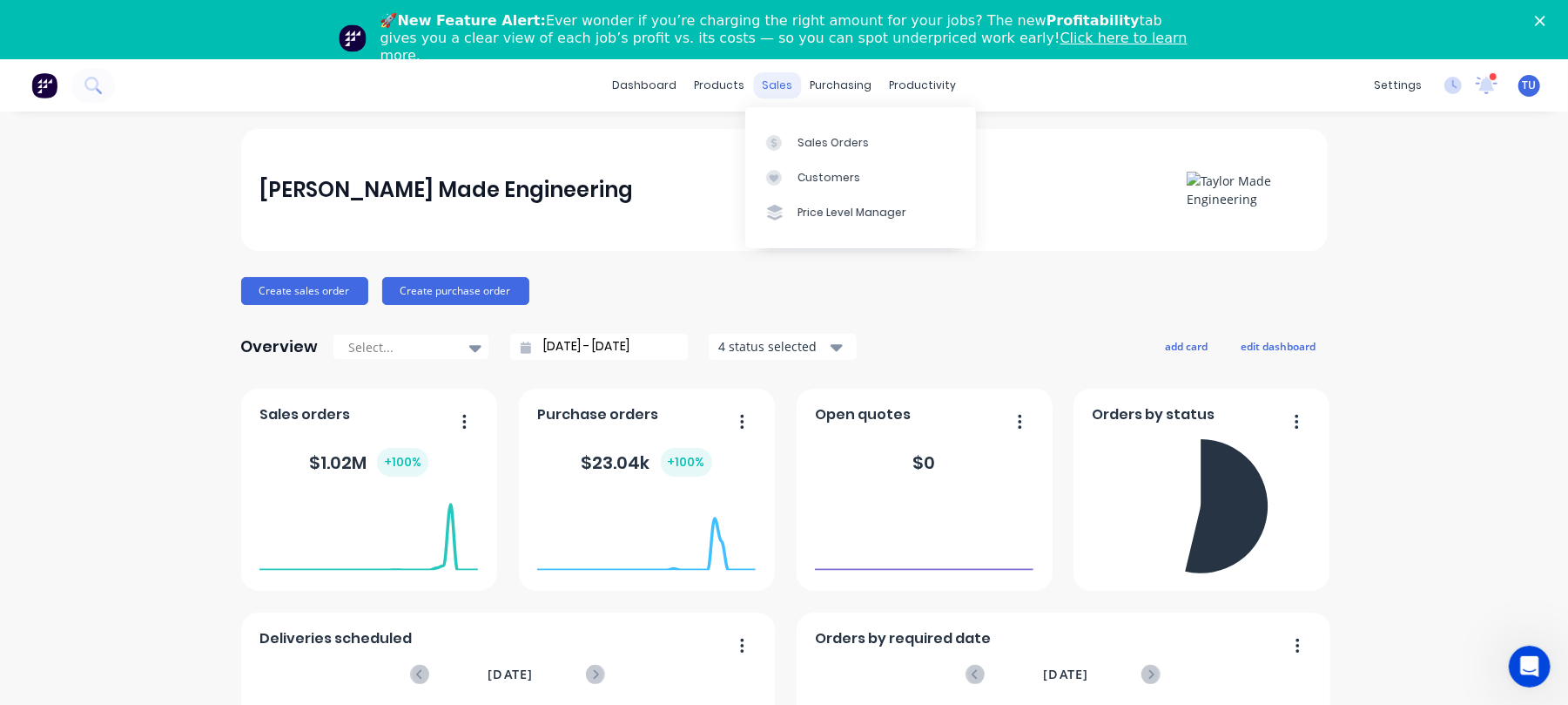
click at [770, 78] on div "sales" at bounding box center [776, 85] width 48 height 26
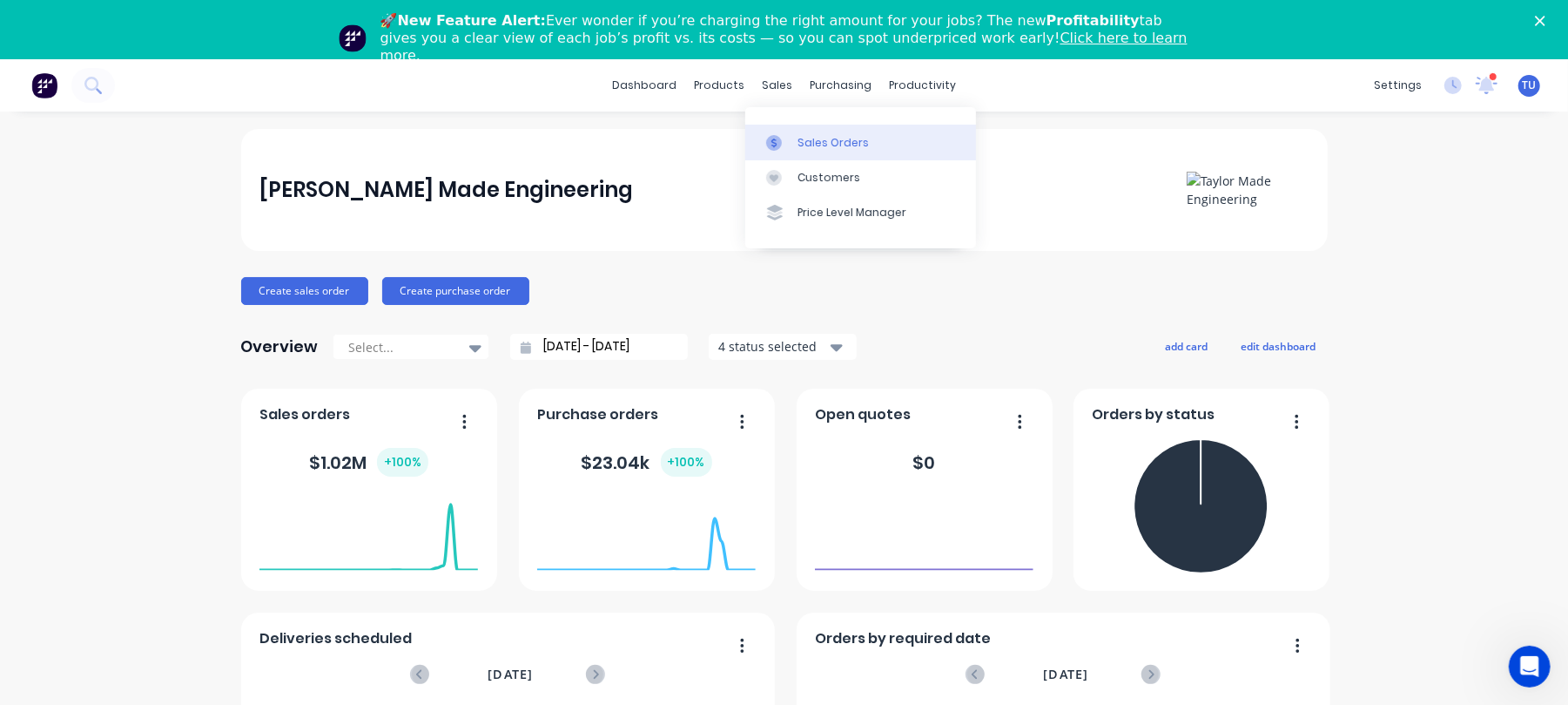
click at [847, 139] on div "Sales Orders" at bounding box center [833, 143] width 71 height 16
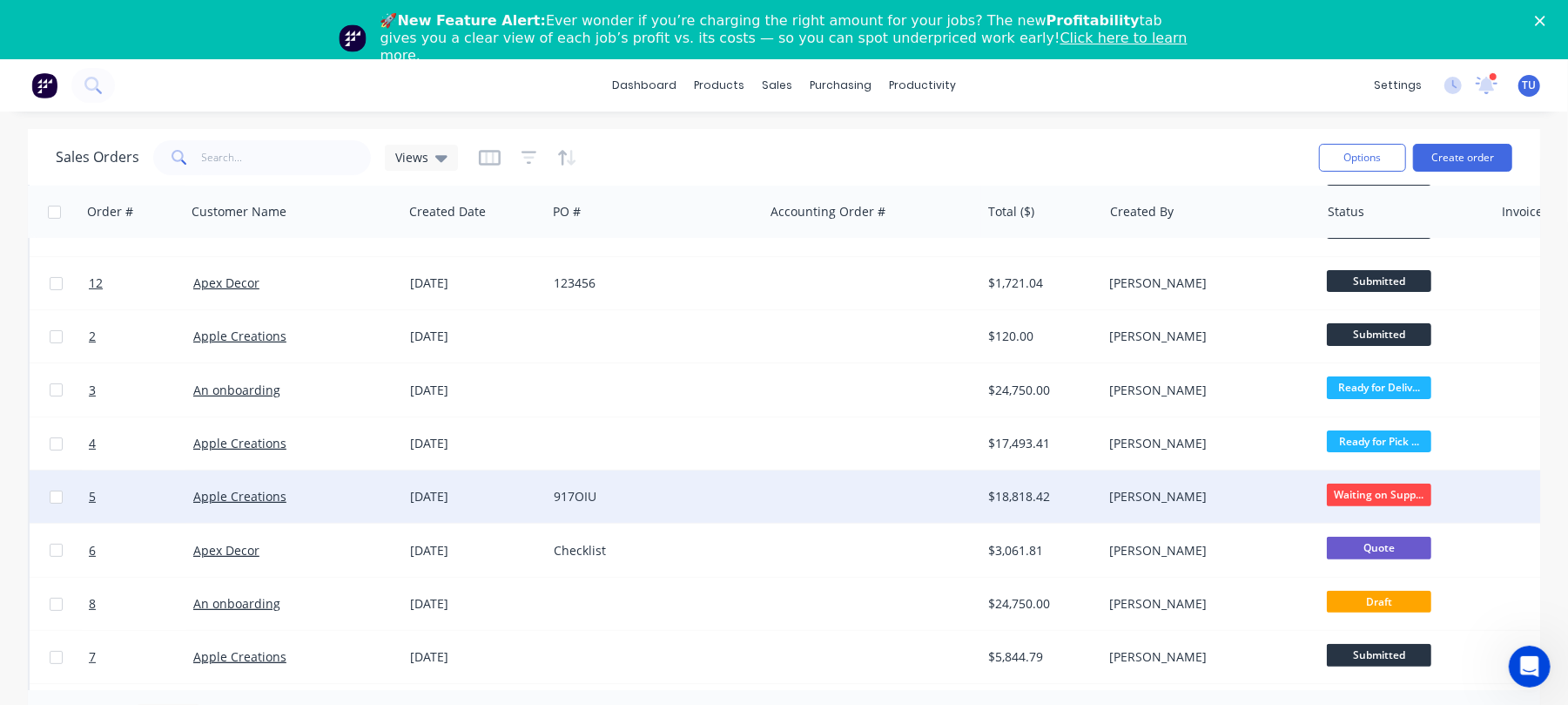
scroll to position [356, 0]
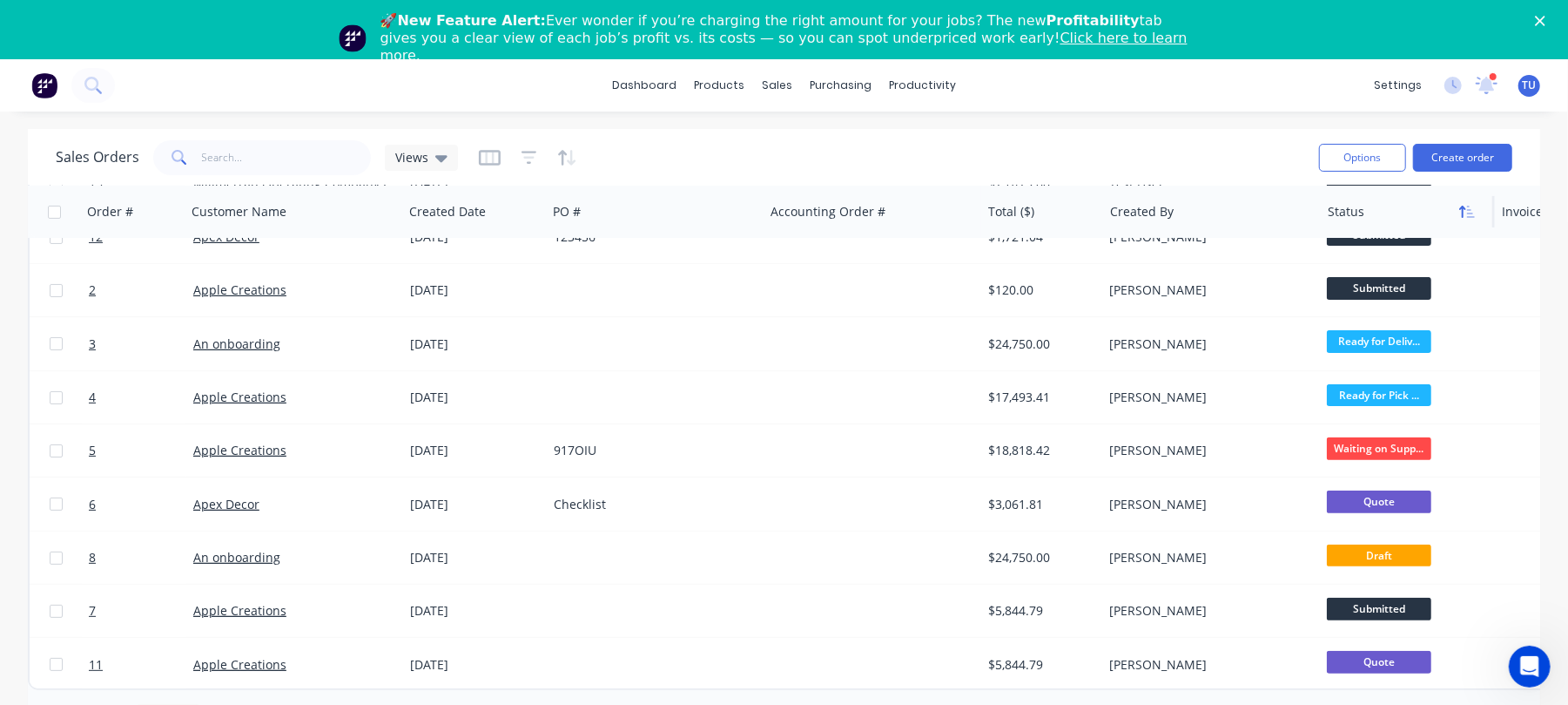
click at [1466, 210] on icon "button" at bounding box center [1467, 212] width 16 height 14
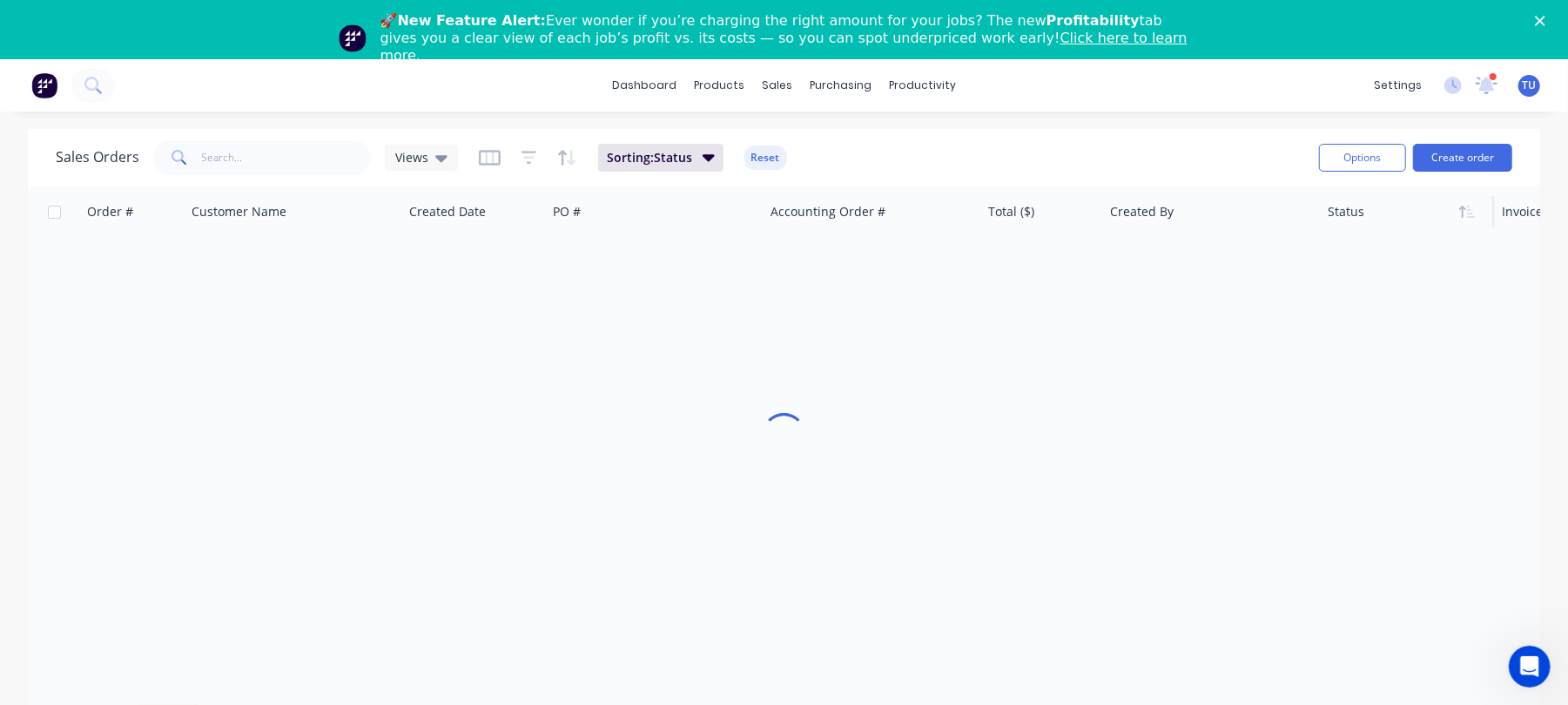
scroll to position [0, 0]
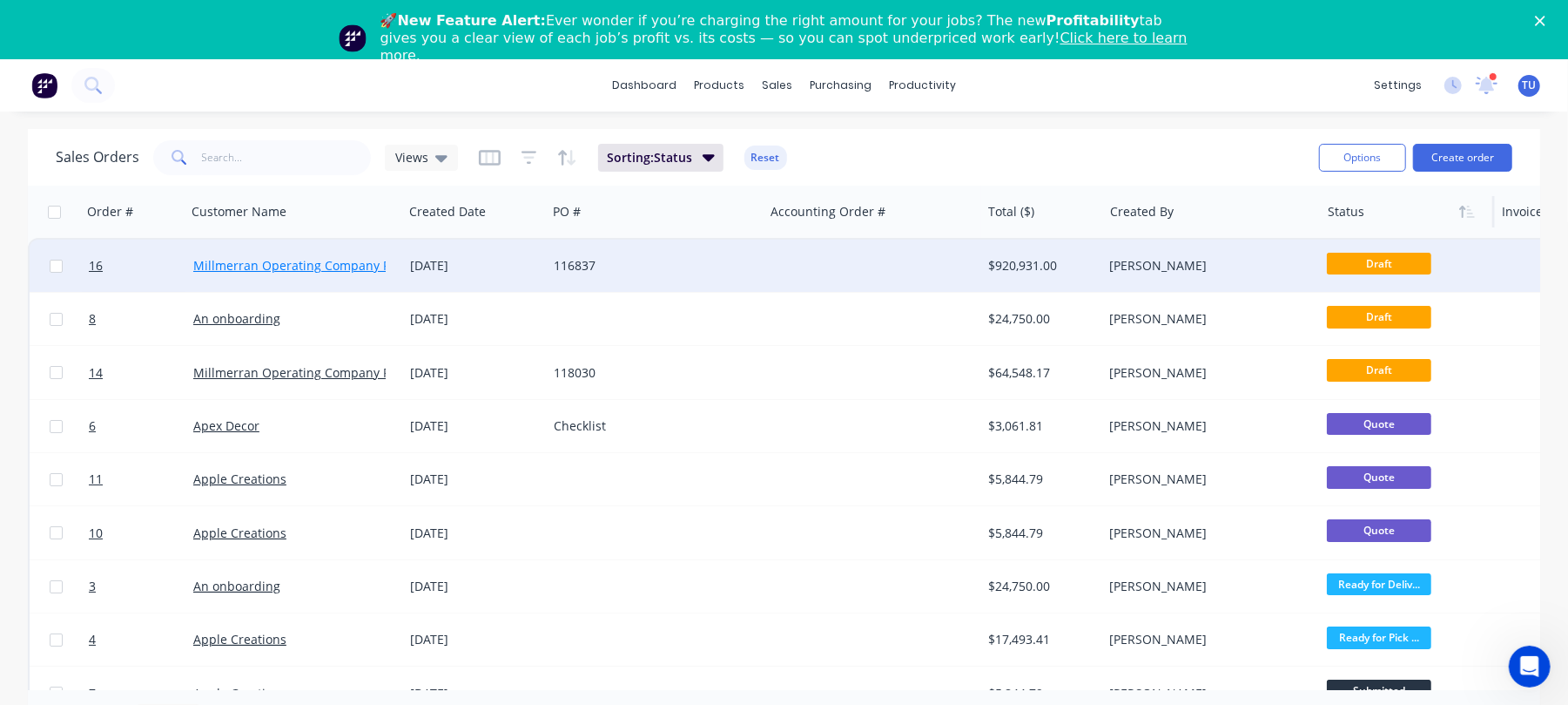
click at [311, 259] on link "Millmerran Operating Company Pty Ltd" at bounding box center [307, 264] width 229 height 17
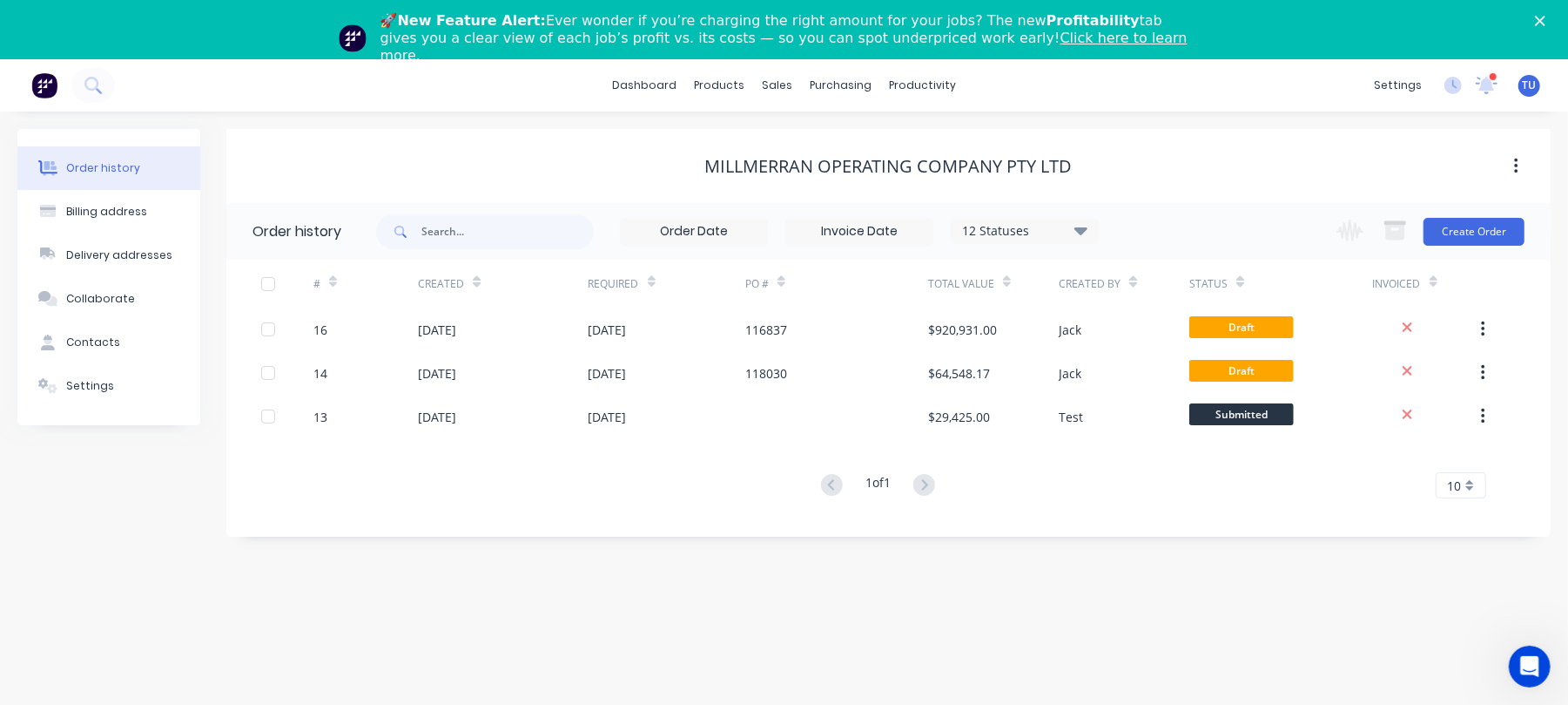
click at [517, 550] on div "Order history Billing address Delivery addresses Collaborate Contacts Settings …" at bounding box center [784, 438] width 1568 height 652
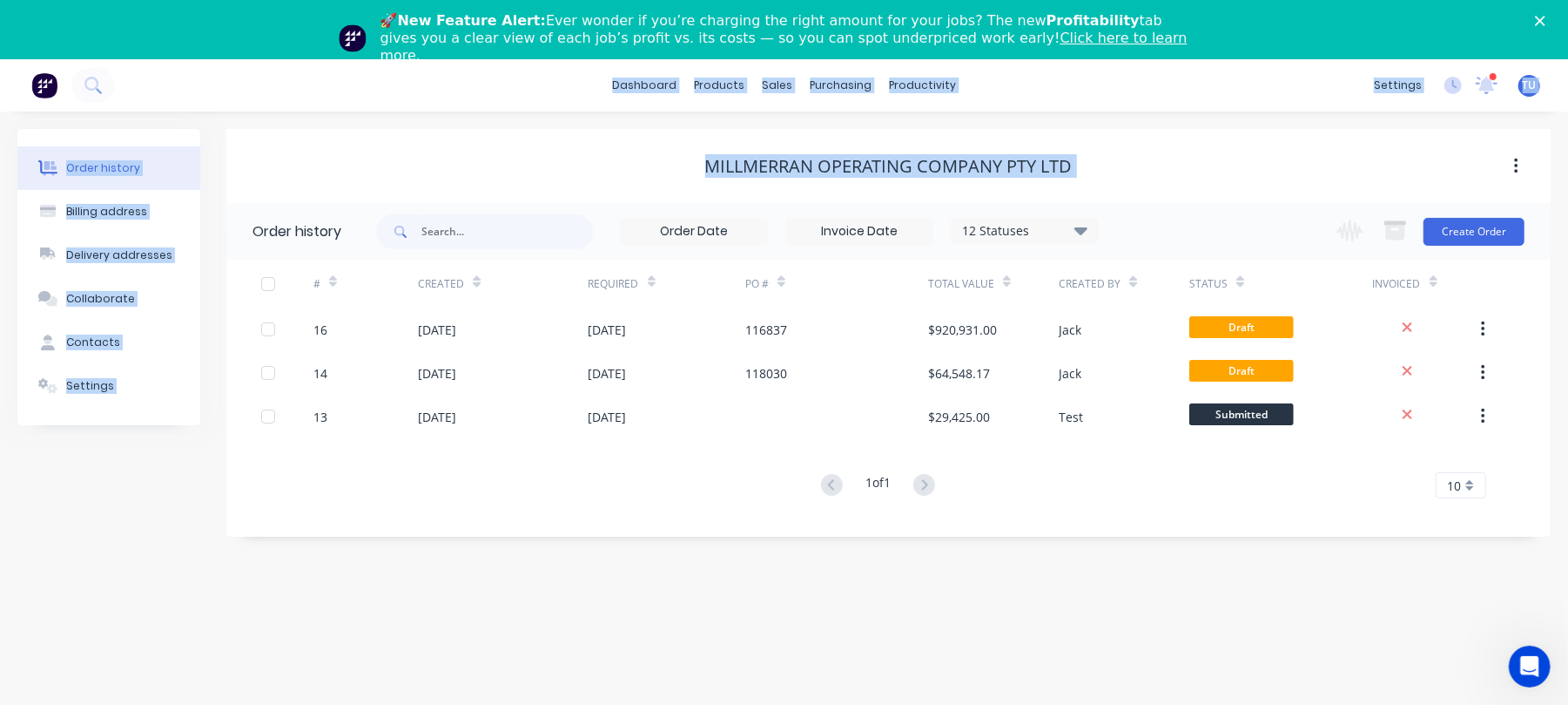
click at [594, 110] on div "dashboard products sales purchasing productivity dashboard products Product Cat…" at bounding box center [784, 411] width 1568 height 705
click at [646, 83] on link "dashboard" at bounding box center [644, 85] width 82 height 26
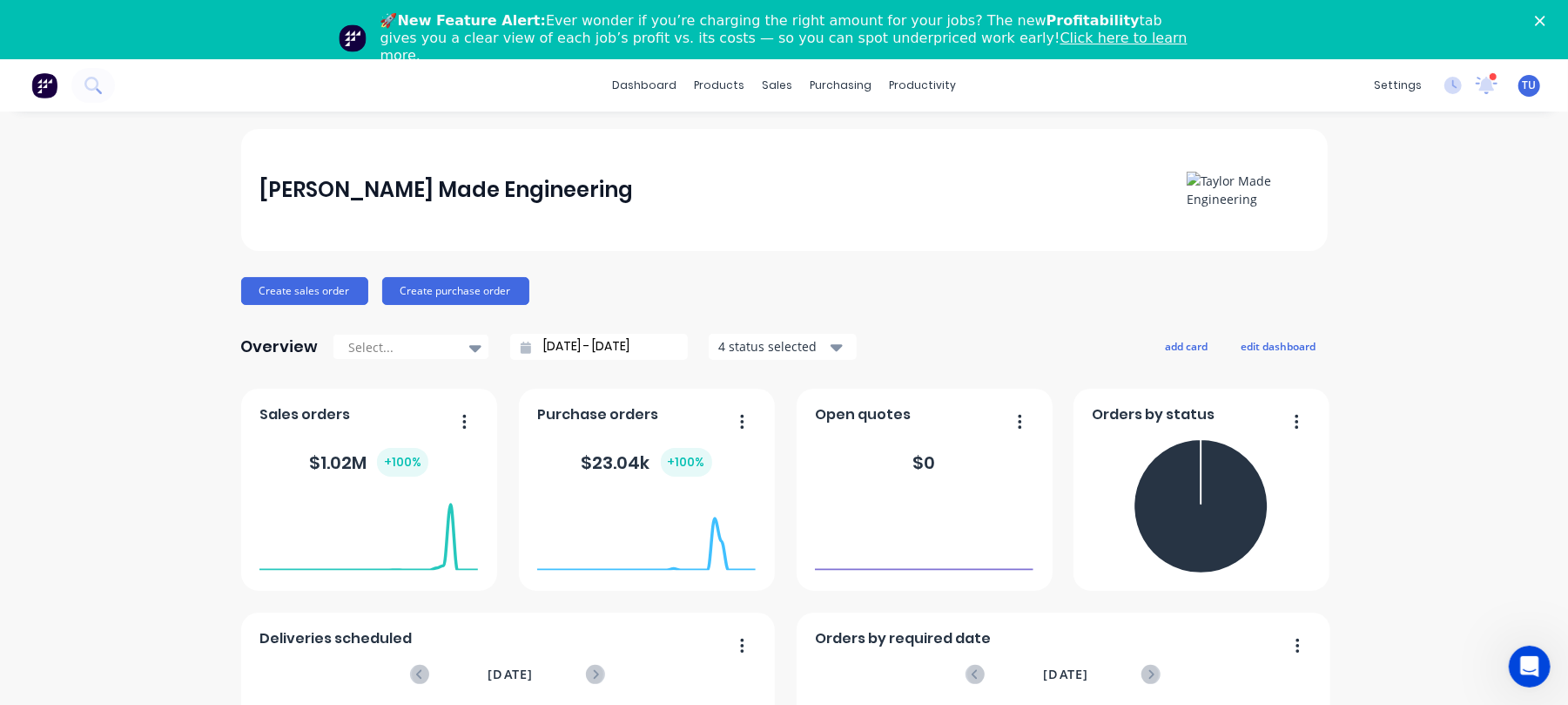
scroll to position [116, 0]
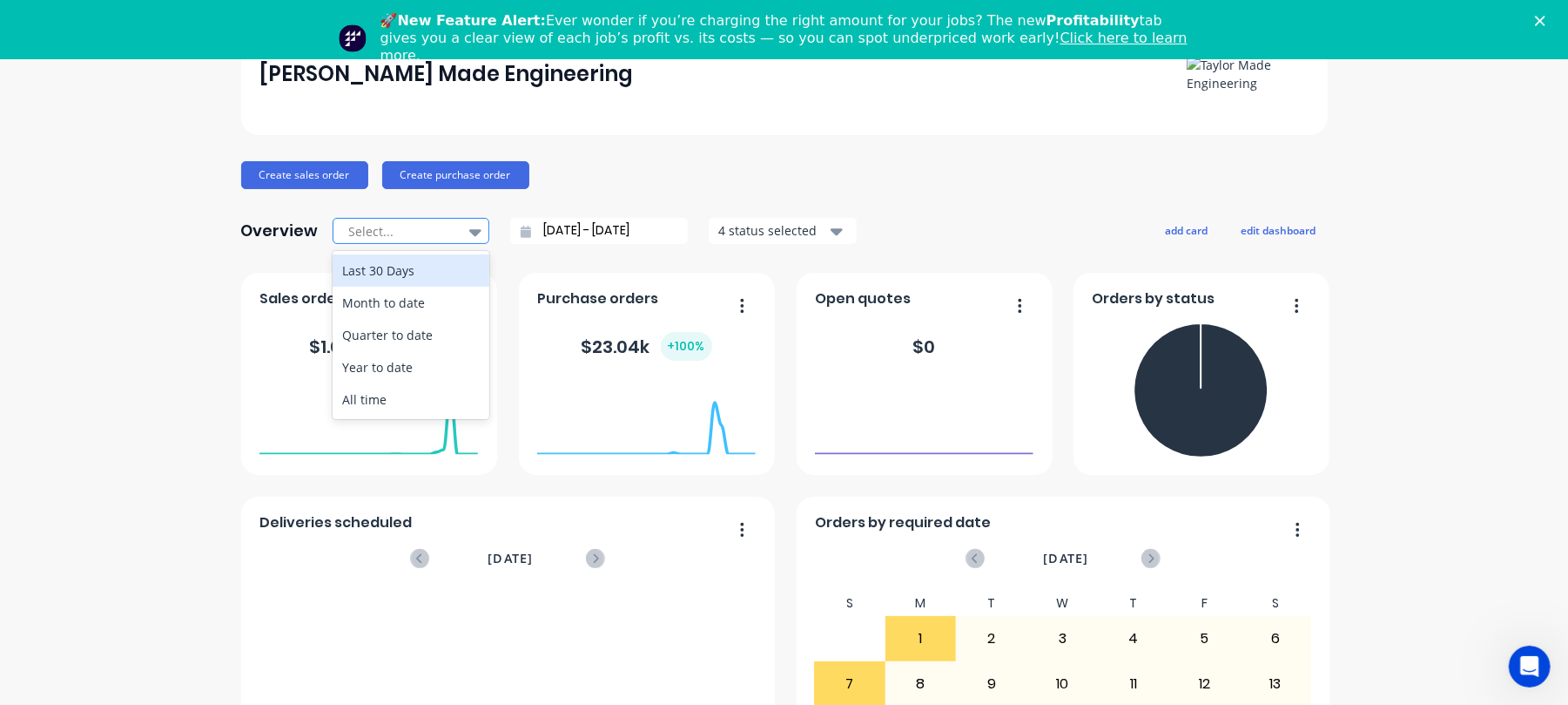
click at [469, 224] on icon at bounding box center [475, 232] width 12 height 20
drag, startPoint x: 416, startPoint y: 269, endPoint x: 1039, endPoint y: 328, distance: 625.8
click at [416, 268] on div "Last 30 Days" at bounding box center [411, 270] width 157 height 32
type input "03/08/25 - 02/09/25"
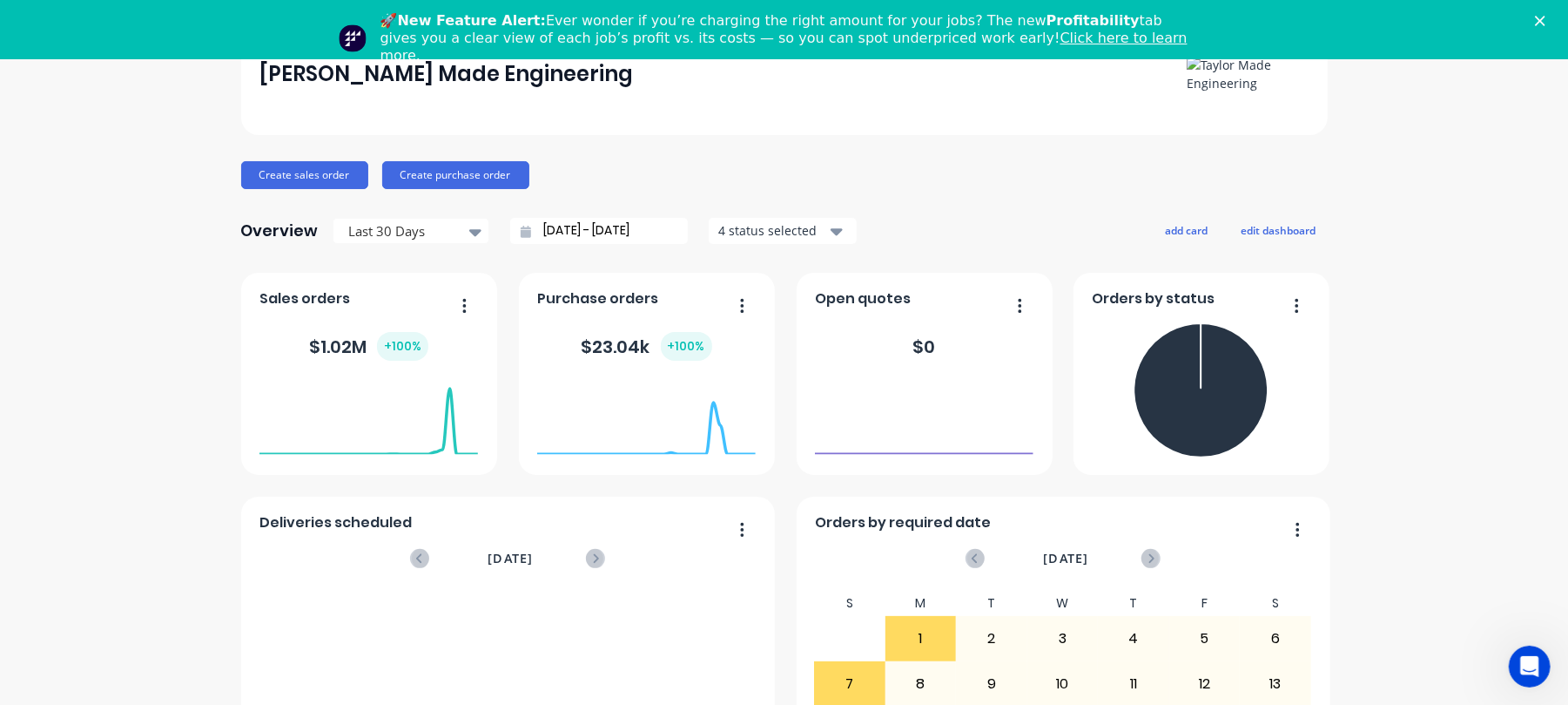
click at [119, 467] on div "Taylor Made Engineering Create sales order Create purchase order Overview Last …" at bounding box center [784, 467] width 1568 height 910
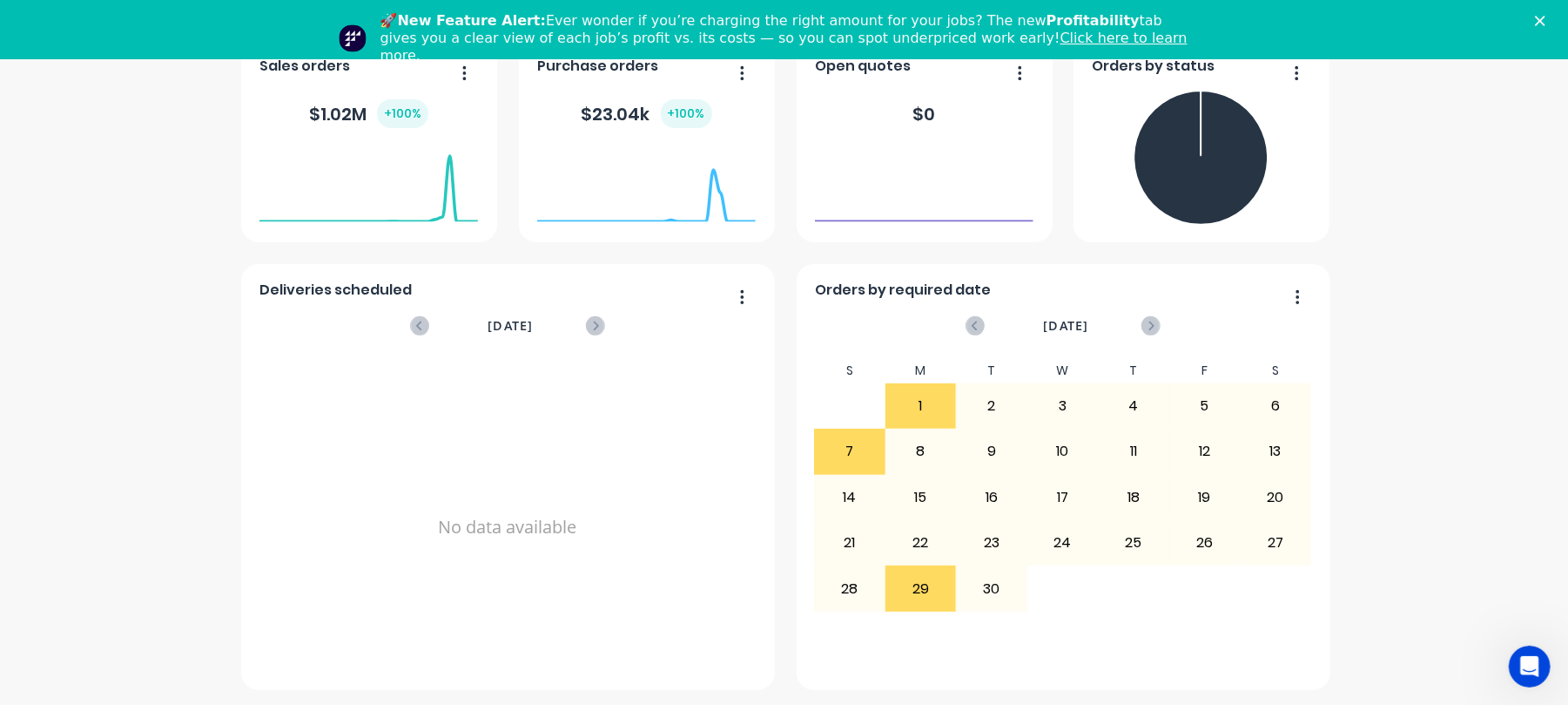
scroll to position [59, 0]
click at [910, 580] on div "29" at bounding box center [920, 586] width 69 height 43
click at [912, 590] on div "29" at bounding box center [920, 586] width 69 height 43
click at [912, 589] on div "29" at bounding box center [920, 586] width 69 height 43
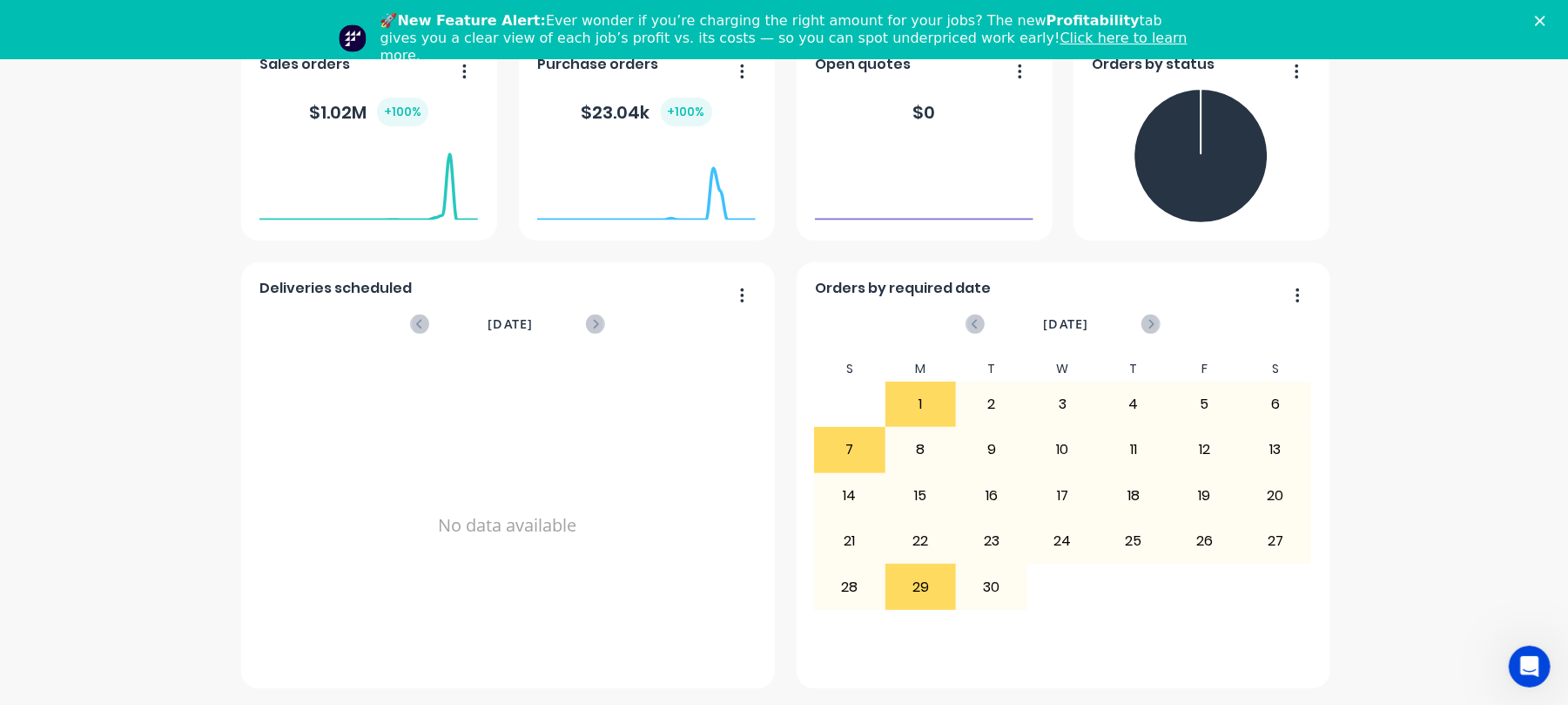
click at [906, 637] on div "5 6 7 8 9 10 11" at bounding box center [1063, 633] width 497 height 45
click at [917, 579] on div "29" at bounding box center [920, 586] width 69 height 43
click at [1263, 280] on div "Orders by required date" at bounding box center [1062, 293] width 496 height 25
click at [1292, 300] on button "button" at bounding box center [1290, 297] width 36 height 27
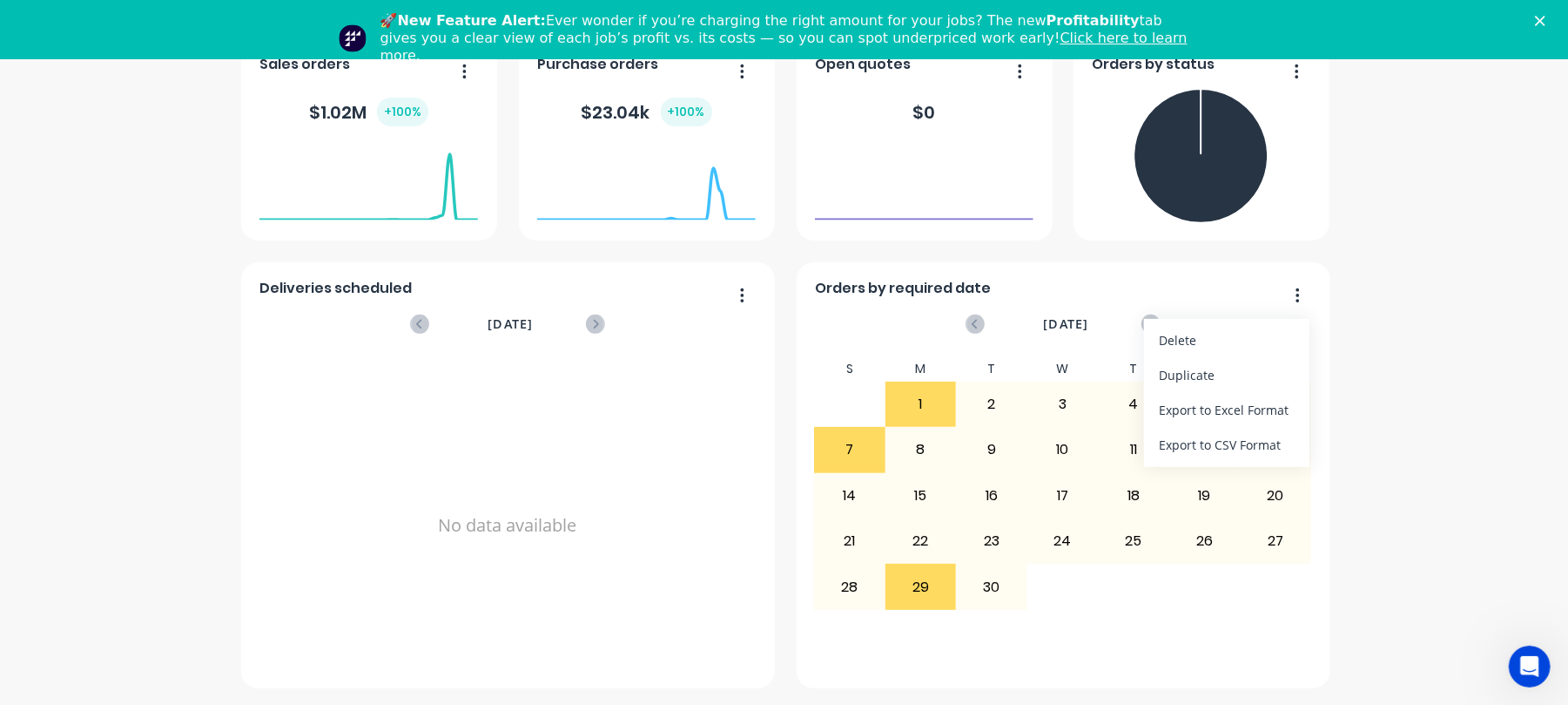
click at [1380, 335] on div "Taylor Made Engineering Create sales order Create purchase order Overview Last …" at bounding box center [784, 233] width 1568 height 910
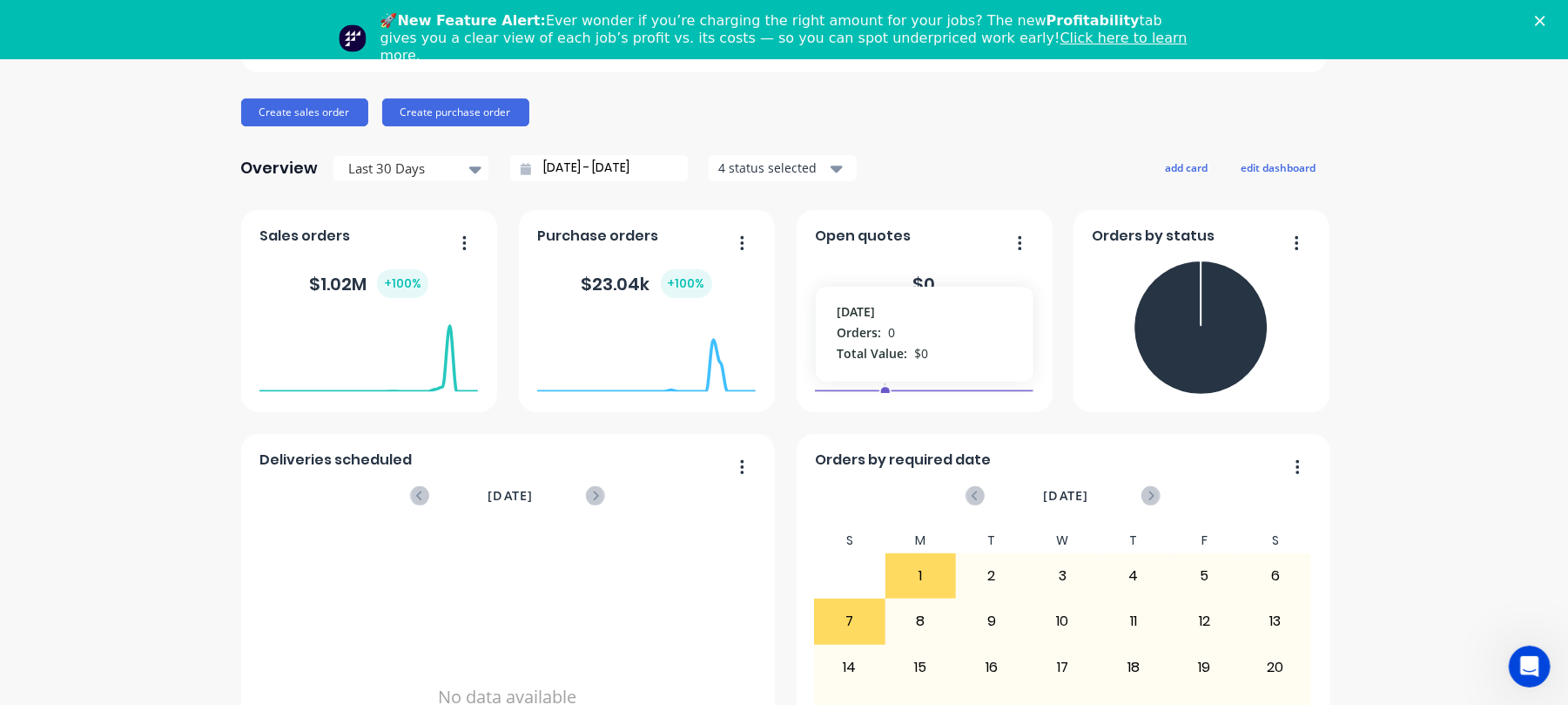
scroll to position [0, 0]
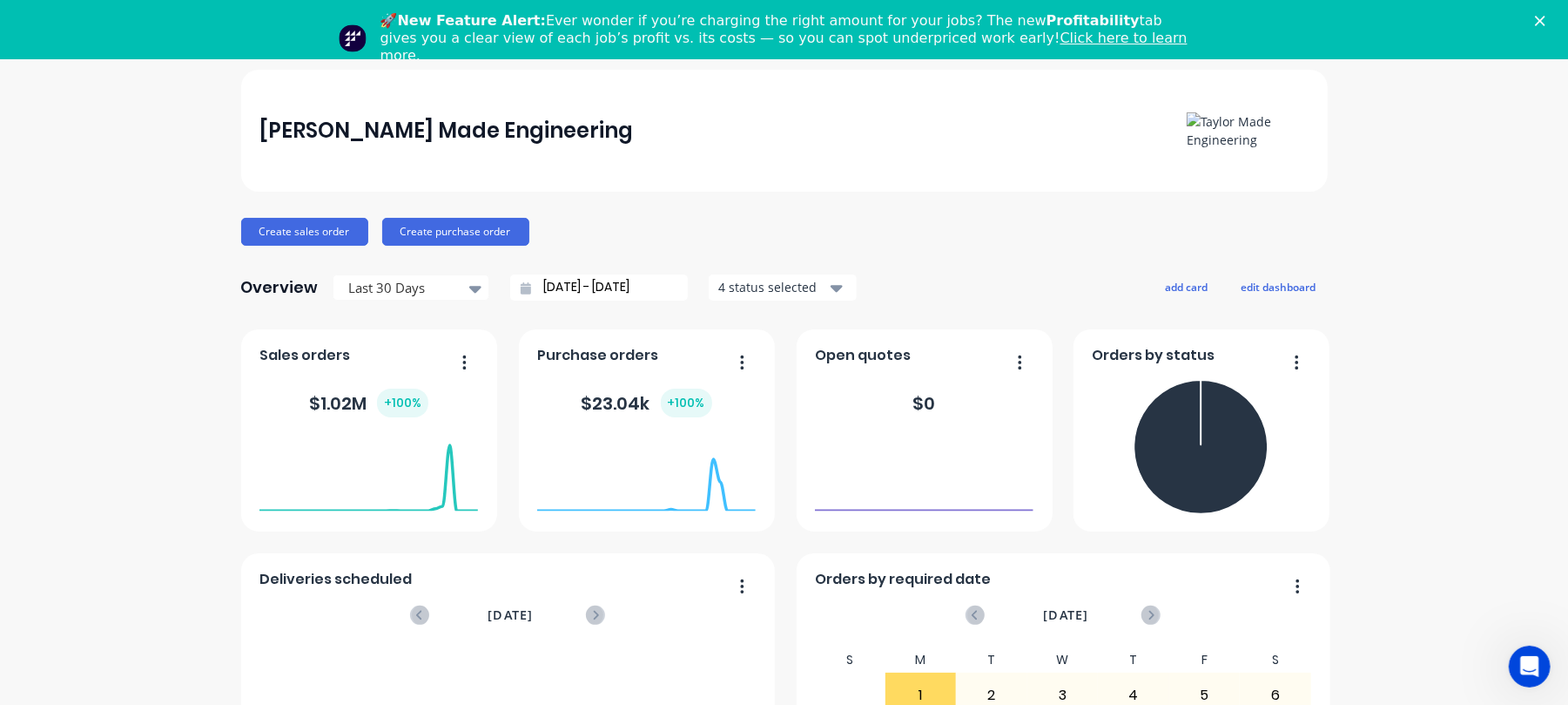
click at [1285, 352] on button "button" at bounding box center [1289, 364] width 36 height 27
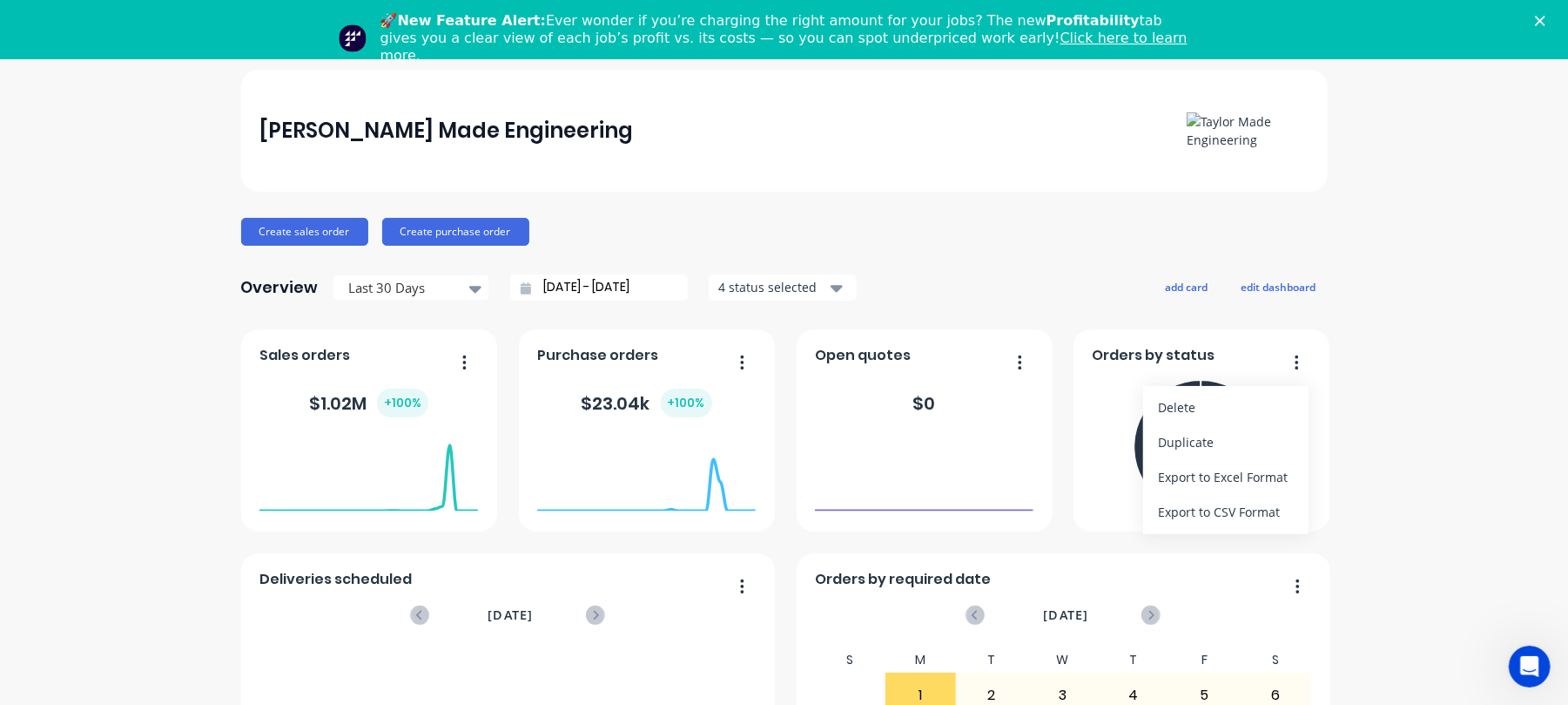
click at [1398, 335] on div "Taylor Made Engineering Create sales order Create purchase order Overview Last …" at bounding box center [784, 524] width 1568 height 910
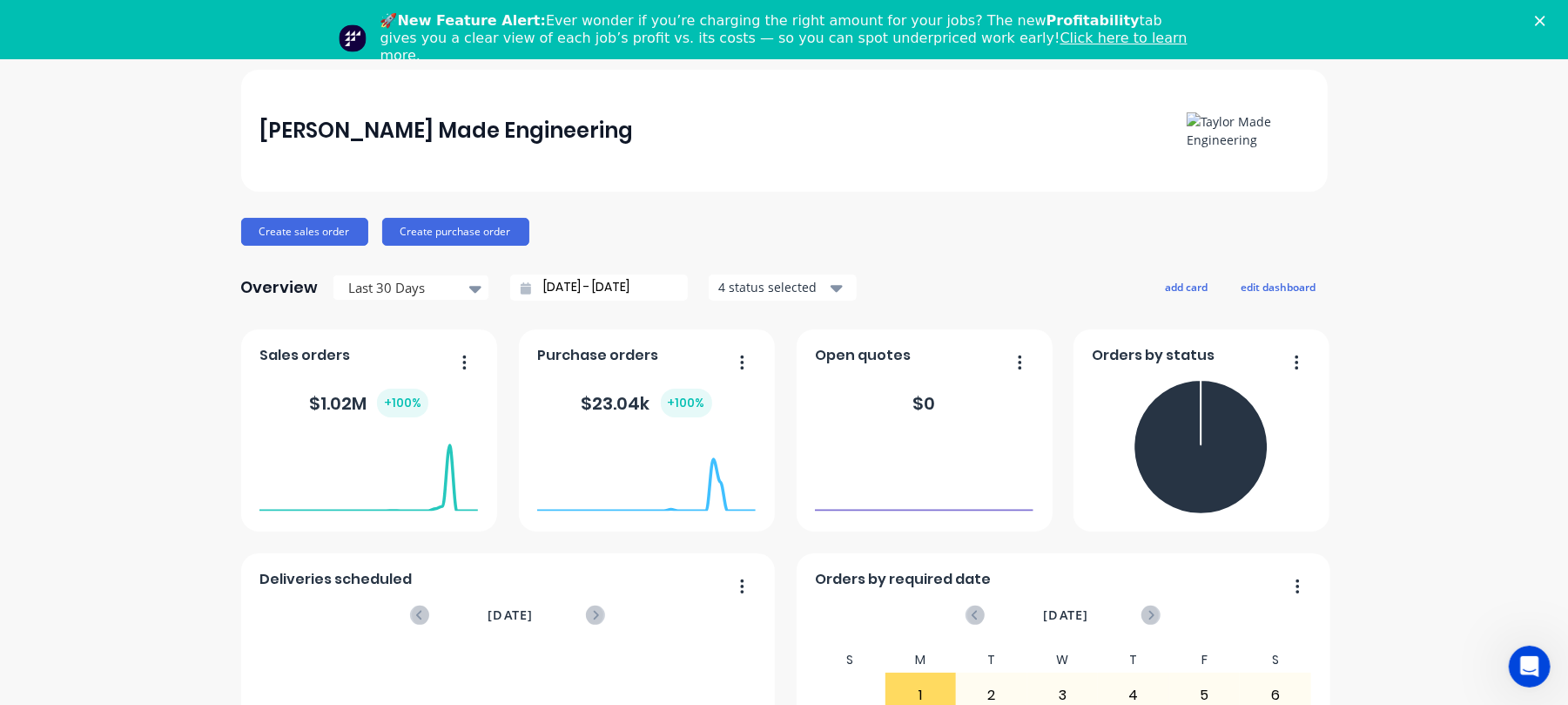
click at [1438, 311] on div "Taylor Made Engineering Create sales order Create purchase order Overview Last …" at bounding box center [784, 524] width 1568 height 910
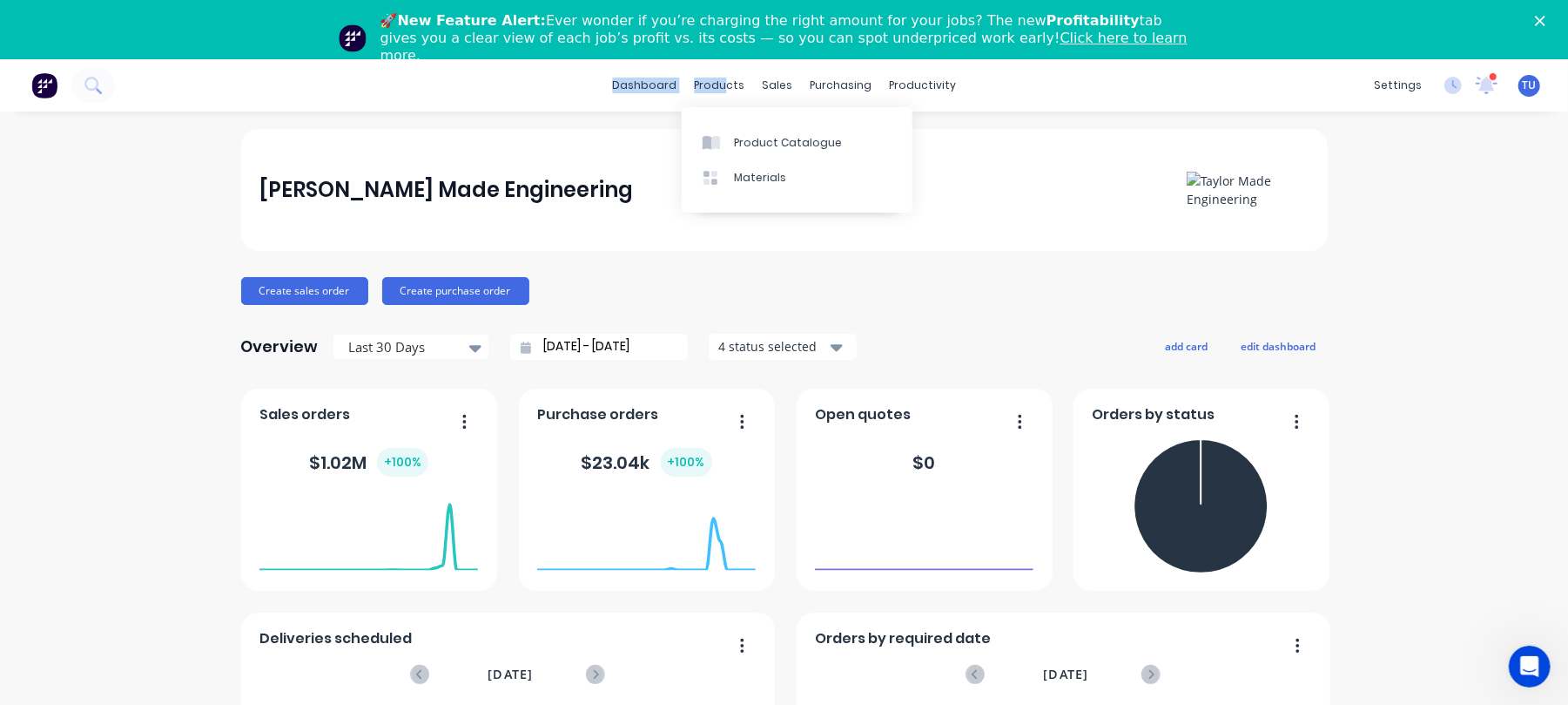
click at [719, 70] on div "dashboard products sales purchasing productivity dashboard products Product Cat…" at bounding box center [784, 84] width 1568 height 52
click at [729, 72] on div "products" at bounding box center [718, 85] width 68 height 26
click at [127, 296] on div "Taylor Made Engineering Create sales order Create purchase order Overview Last …" at bounding box center [784, 584] width 1568 height 910
click at [113, 273] on div "Taylor Made Engineering Create sales order Create purchase order Overview Last …" at bounding box center [784, 584] width 1568 height 910
click at [102, 362] on div "Taylor Made Engineering Create sales order Create purchase order Overview Last …" at bounding box center [784, 584] width 1568 height 910
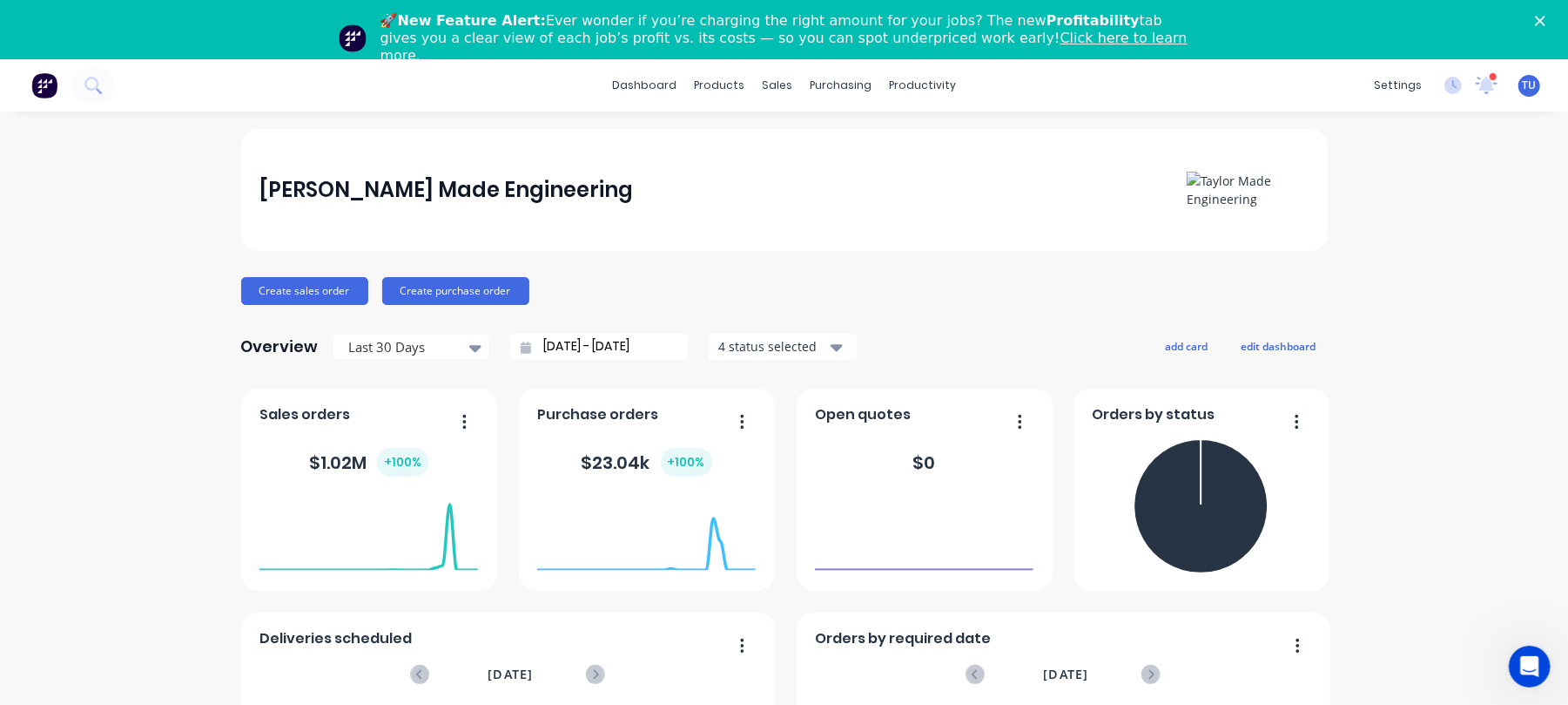
click at [132, 398] on div "Taylor Made Engineering Create sales order Create purchase order Overview Last …" at bounding box center [784, 584] width 1568 height 910
click at [129, 398] on div "Taylor Made Engineering Create sales order Create purchase order Overview Last …" at bounding box center [784, 584] width 1568 height 910
click at [1425, 304] on div "Taylor Made Engineering Create sales order Create purchase order Overview Last …" at bounding box center [784, 584] width 1568 height 910
